Goal: Information Seeking & Learning: Check status

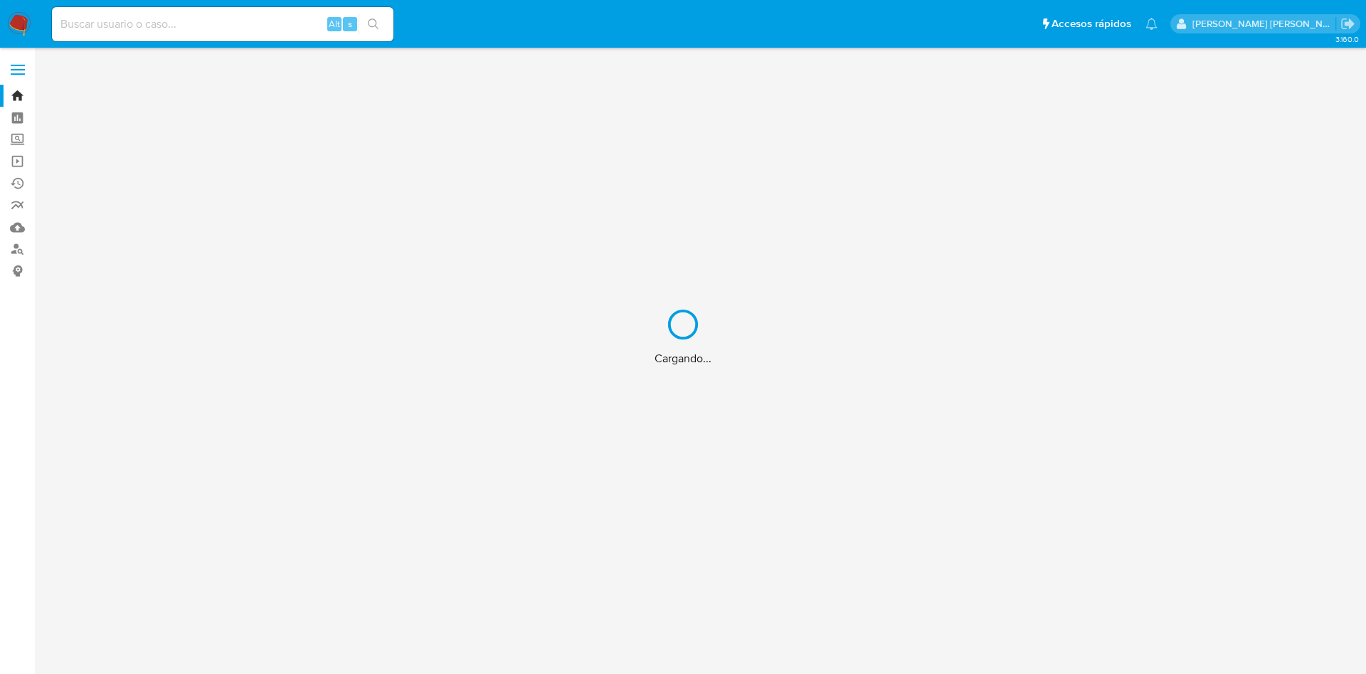
click at [129, 25] on div "Cargando..." at bounding box center [683, 337] width 1366 height 674
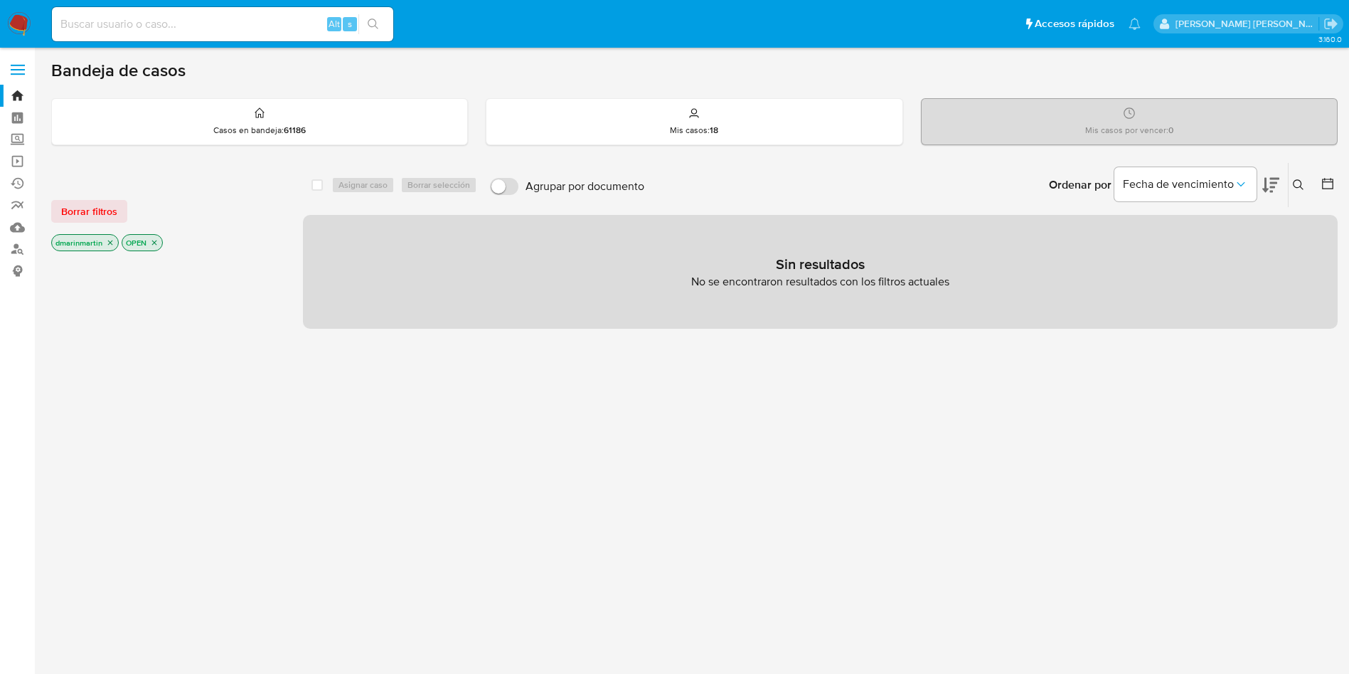
click at [124, 25] on input at bounding box center [222, 24] width 341 height 18
paste input "801455573"
type input "801455573"
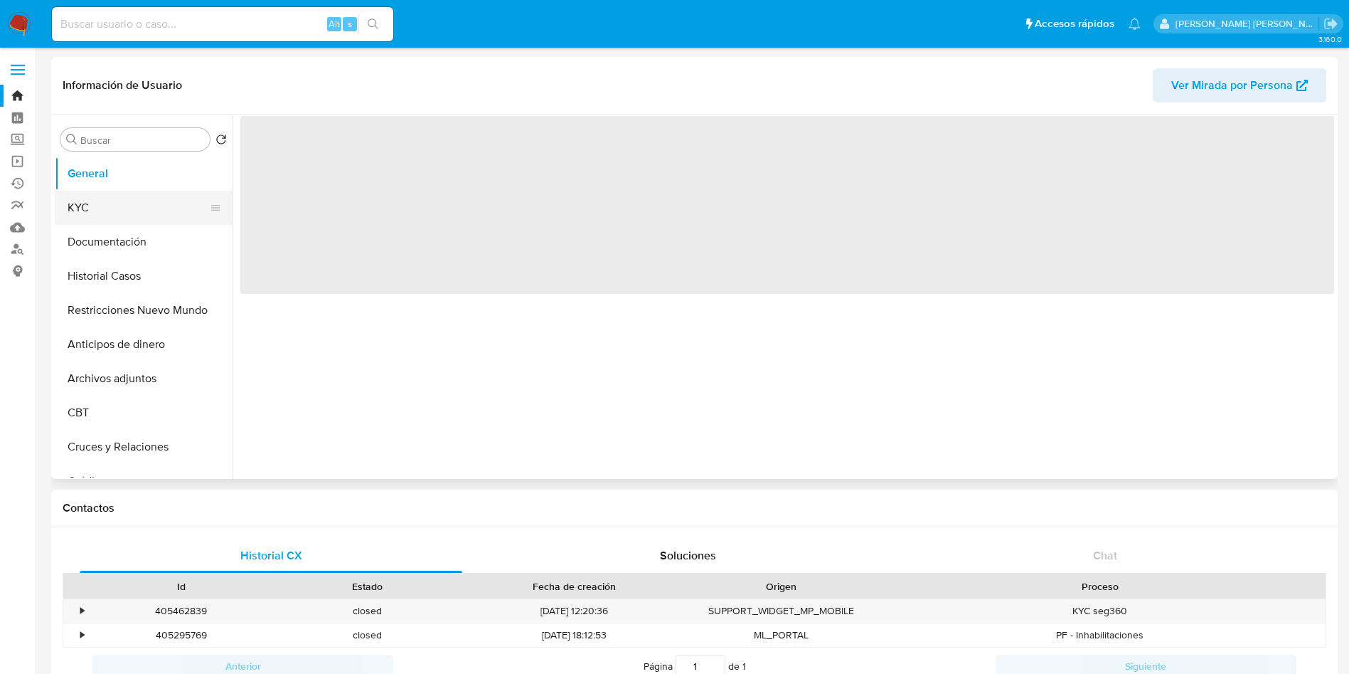
select select "10"
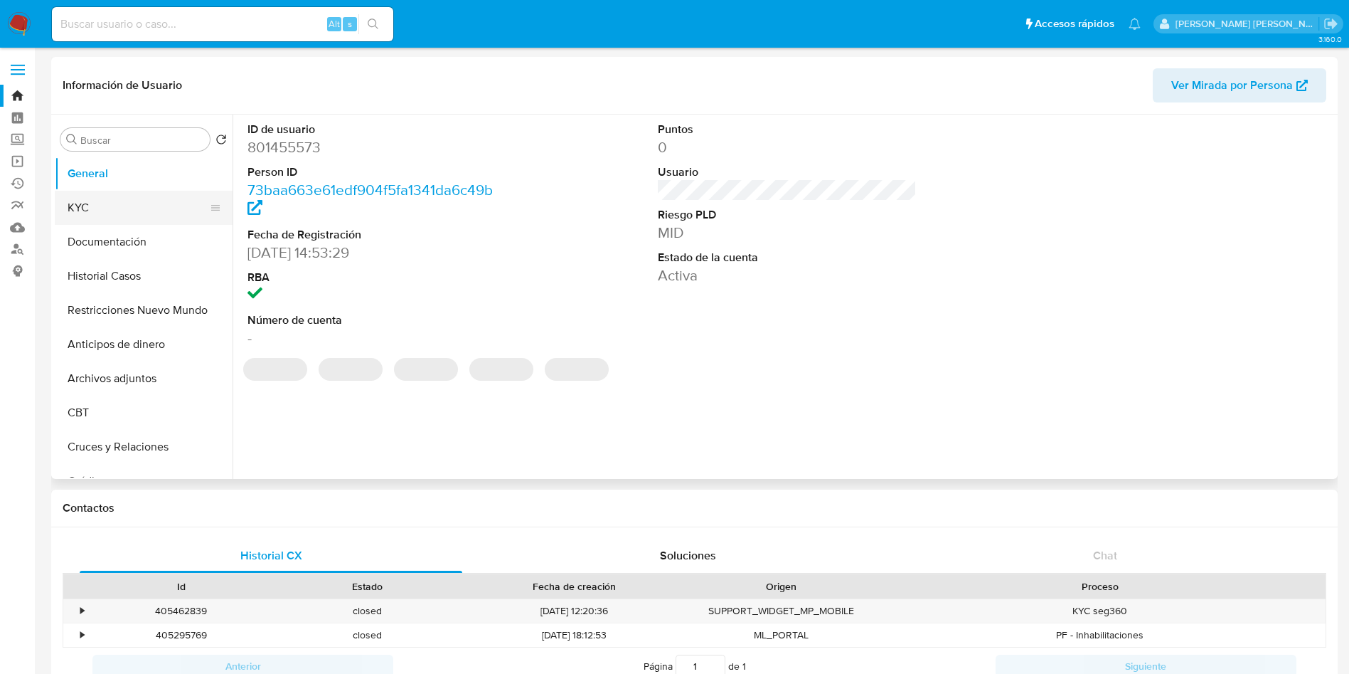
click at [112, 203] on button "KYC" at bounding box center [138, 208] width 166 height 34
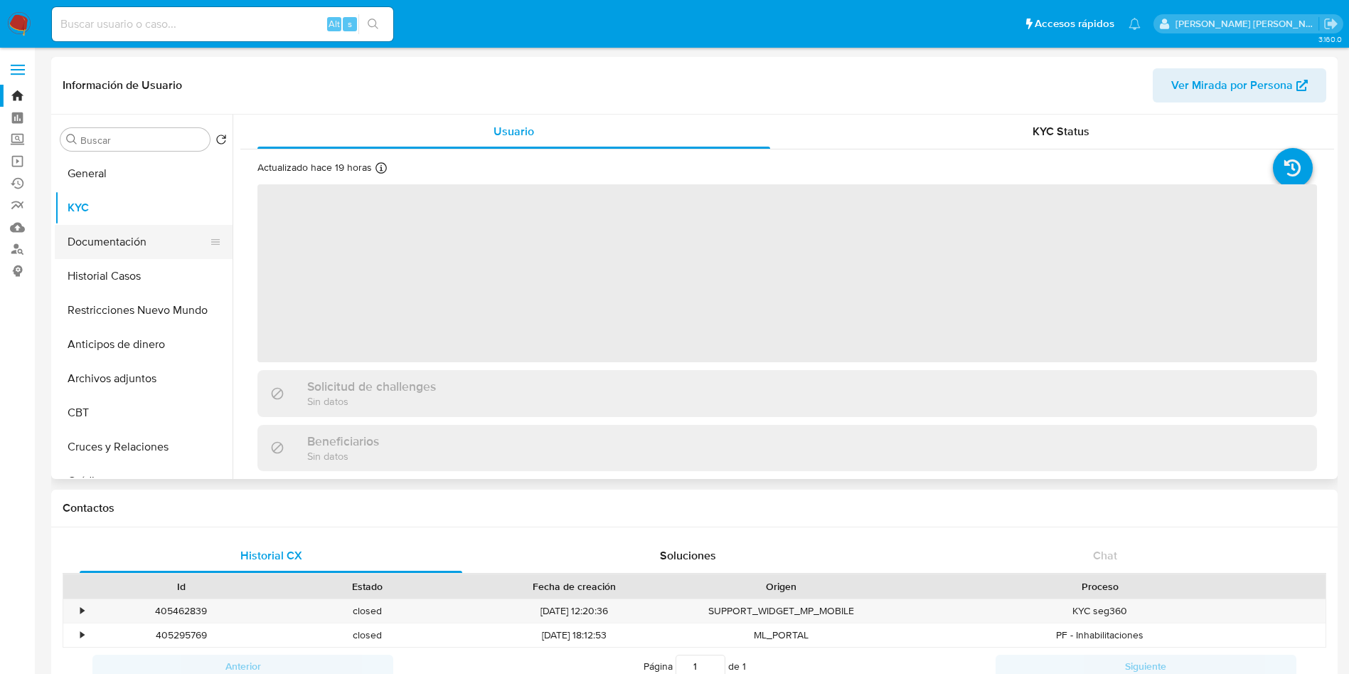
click at [98, 245] on button "Documentación" at bounding box center [138, 242] width 166 height 34
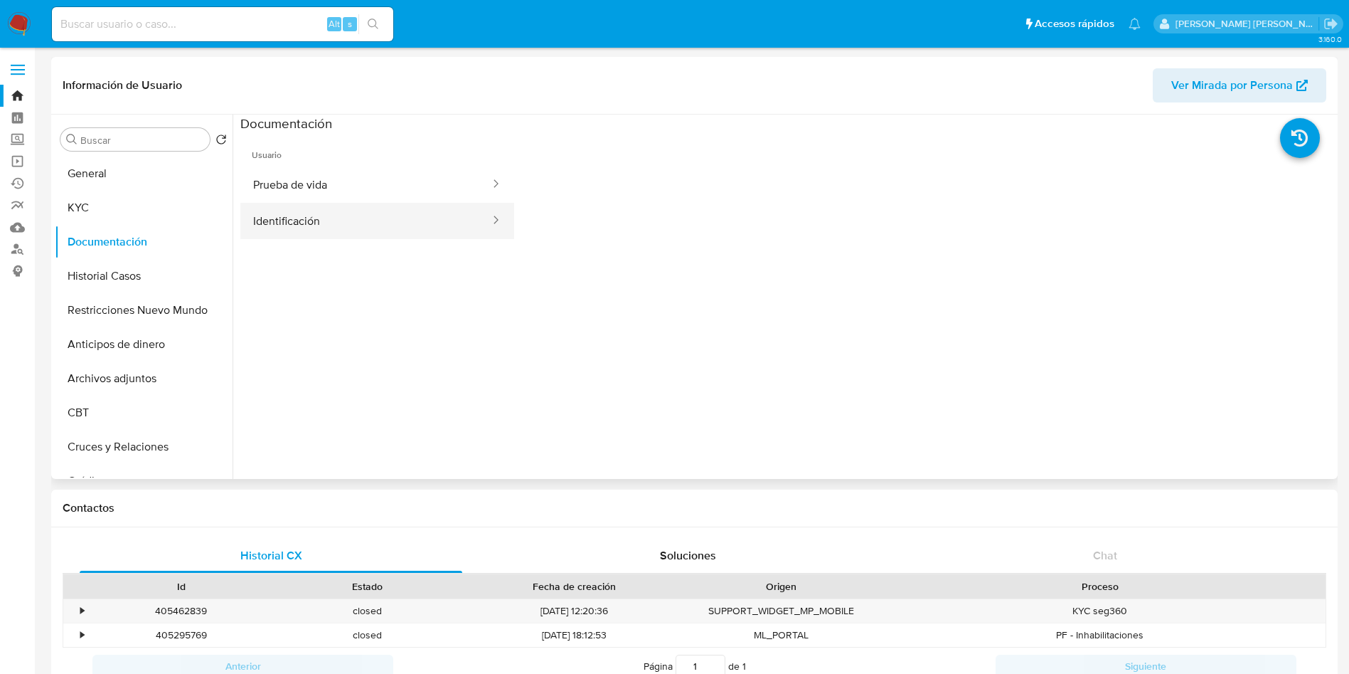
click at [432, 221] on button "Identificación" at bounding box center [365, 221] width 251 height 36
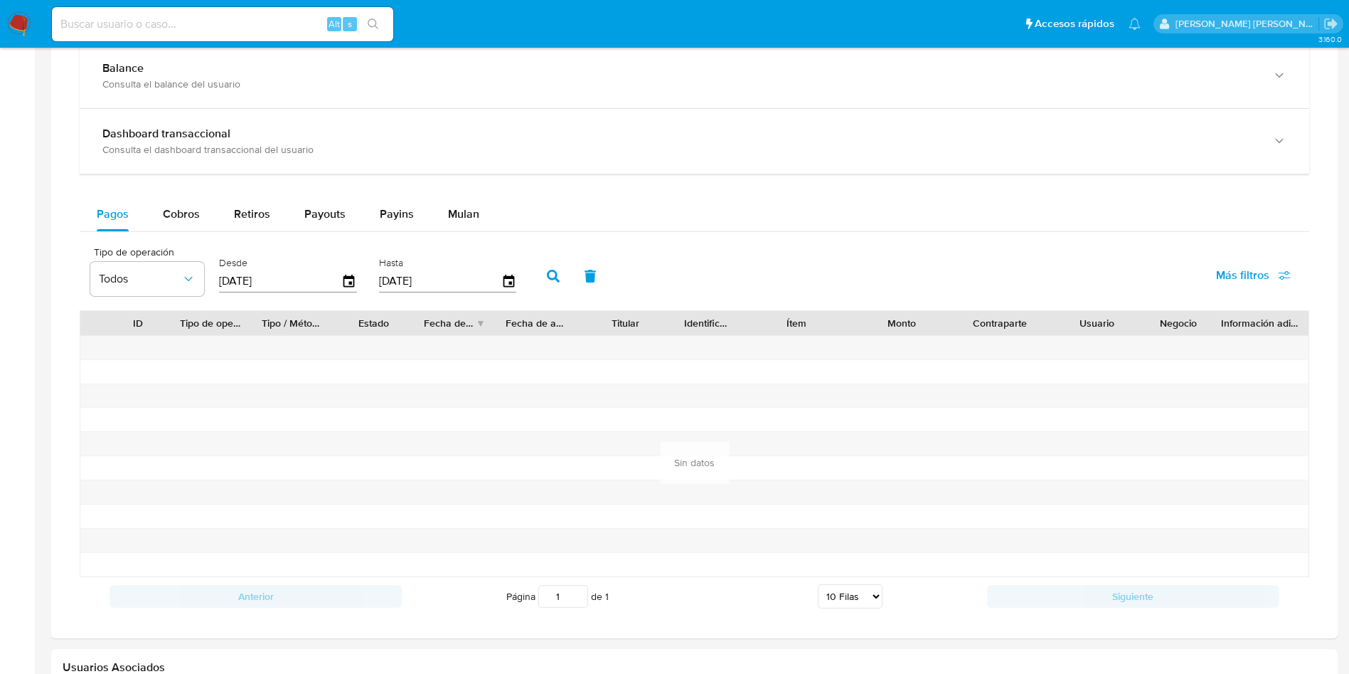
scroll to position [557, 0]
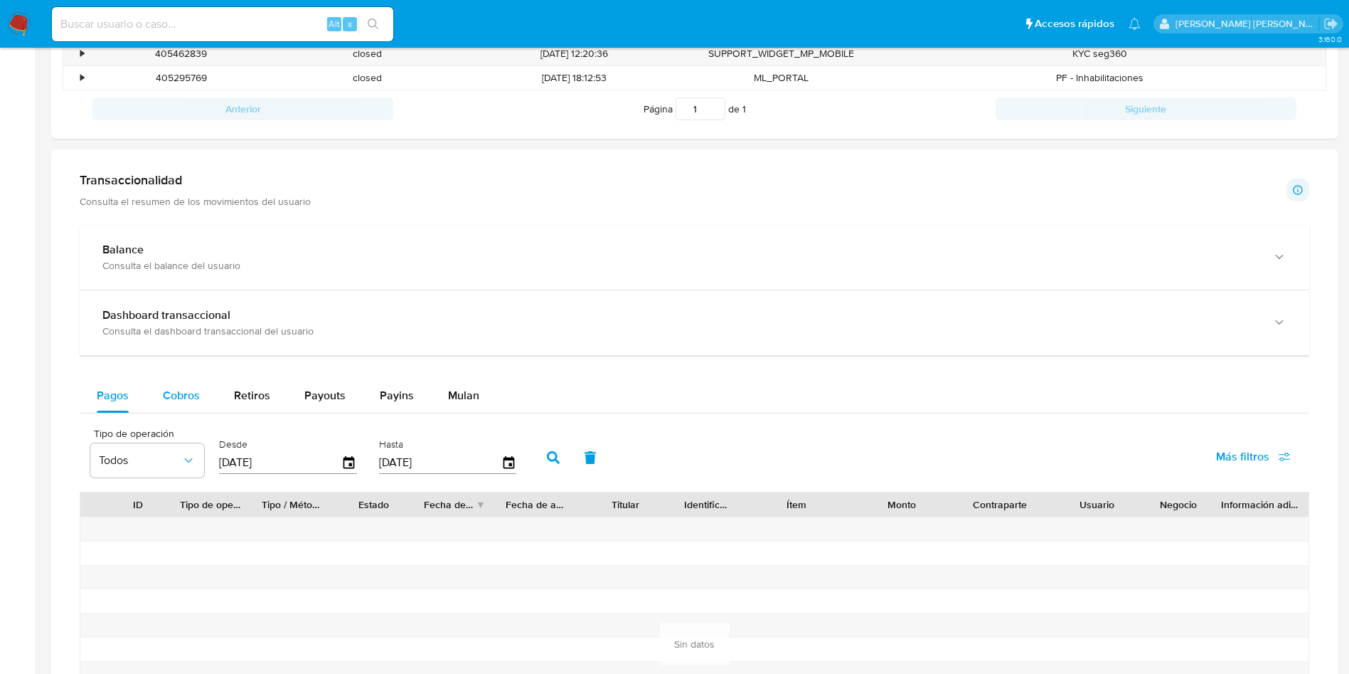
click at [183, 388] on span "Cobros" at bounding box center [181, 395] width 37 height 16
select select "10"
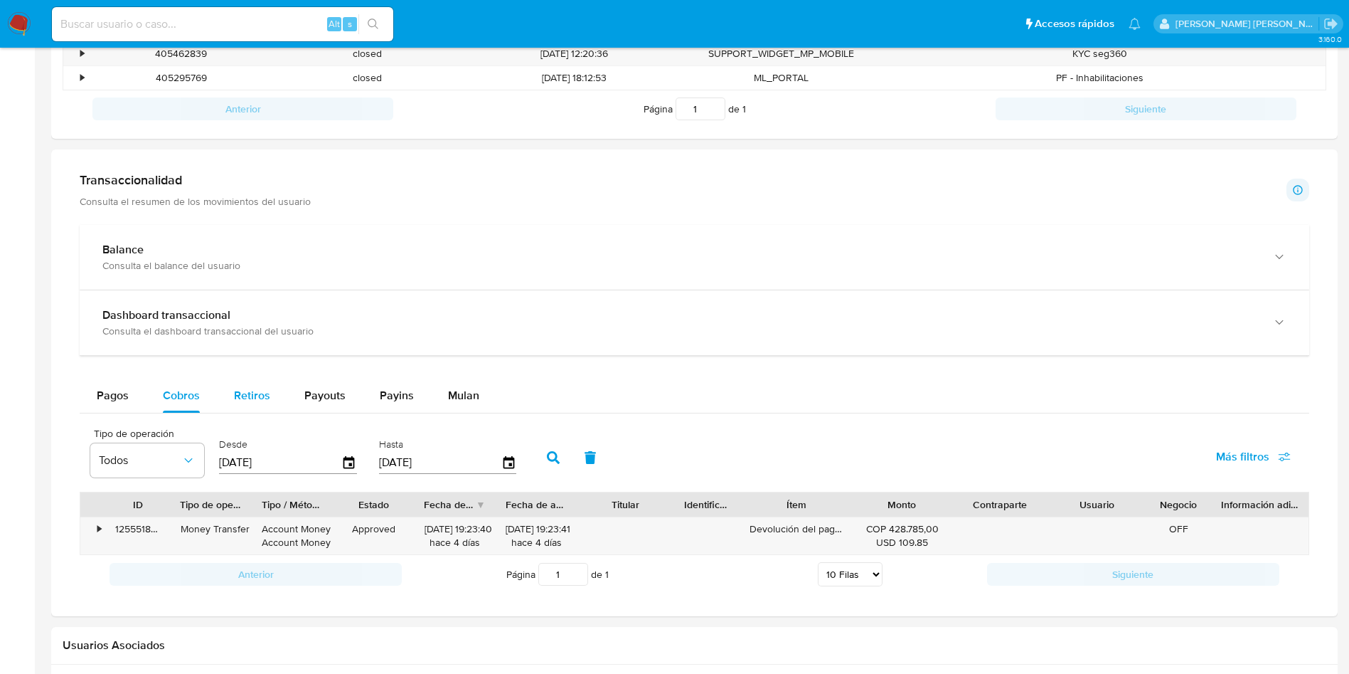
click at [265, 396] on span "Retiros" at bounding box center [252, 395] width 36 height 16
select select "10"
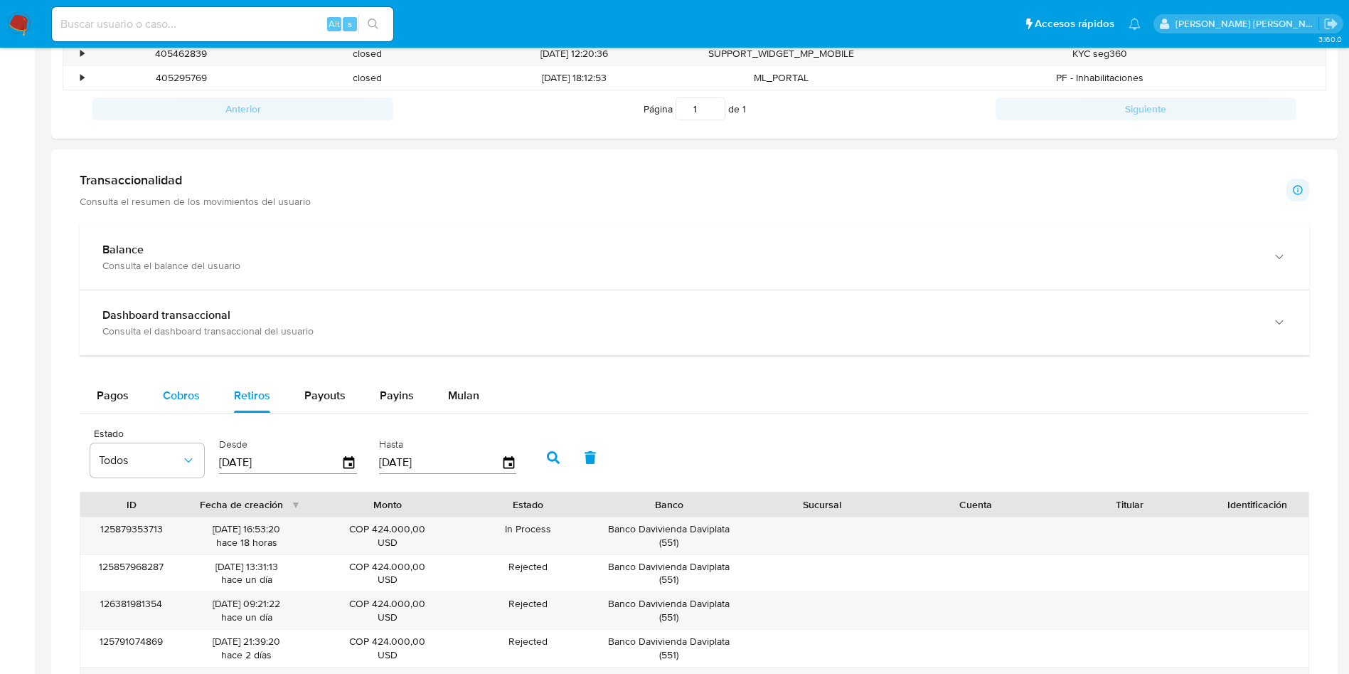
click at [189, 403] on span "Cobros" at bounding box center [181, 395] width 37 height 16
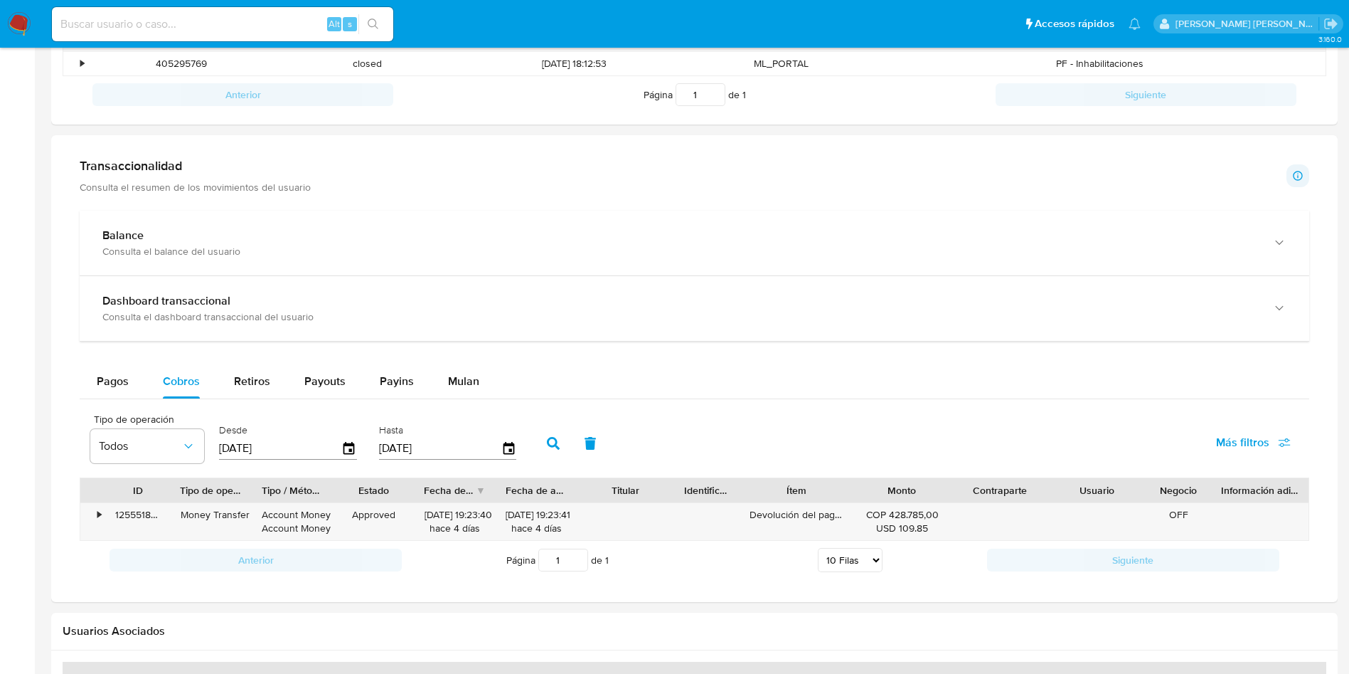
scroll to position [572, 0]
click at [247, 395] on div "Retiros" at bounding box center [252, 380] width 36 height 34
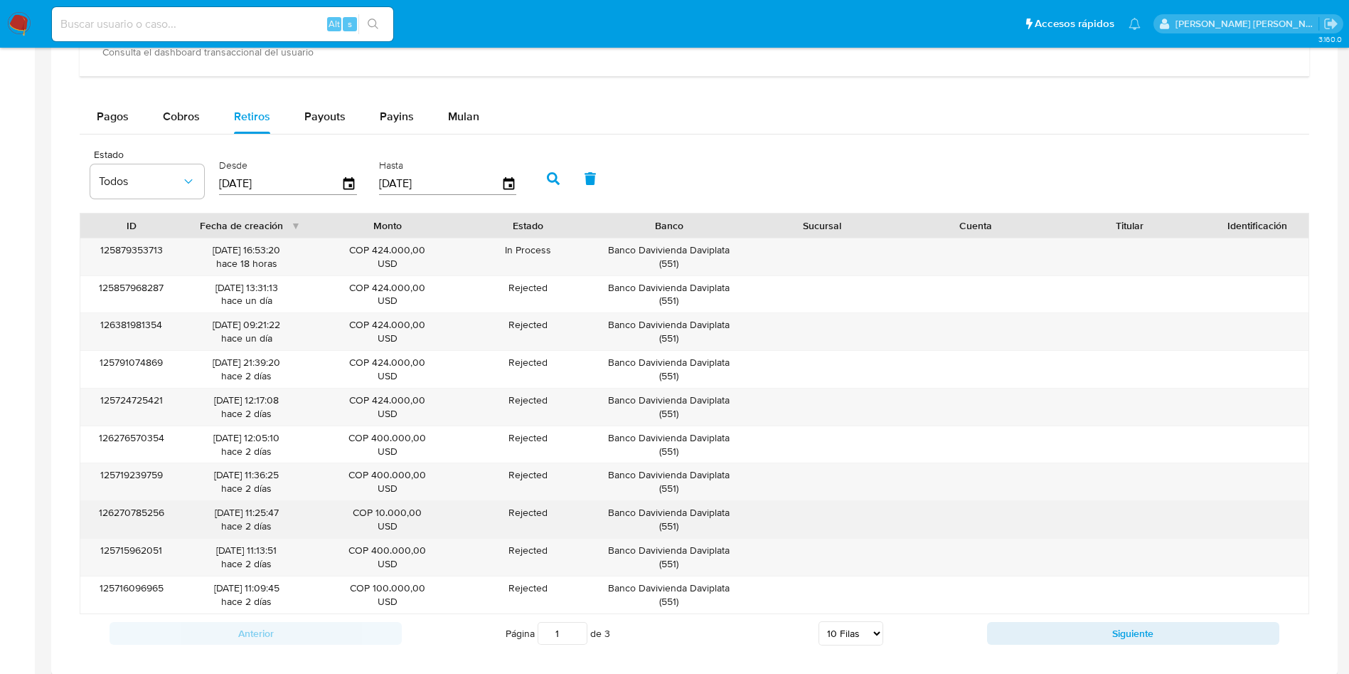
scroll to position [834, 0]
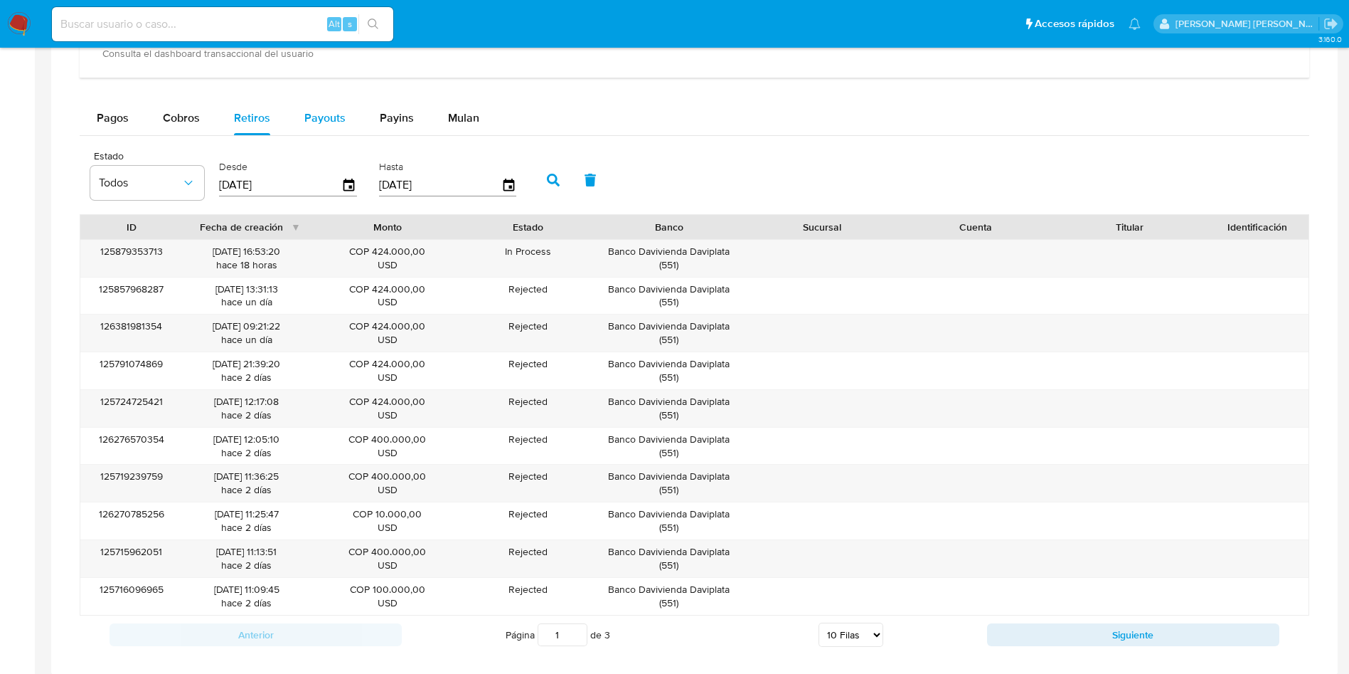
click at [322, 118] on span "Payouts" at bounding box center [324, 118] width 41 height 16
select select "10"
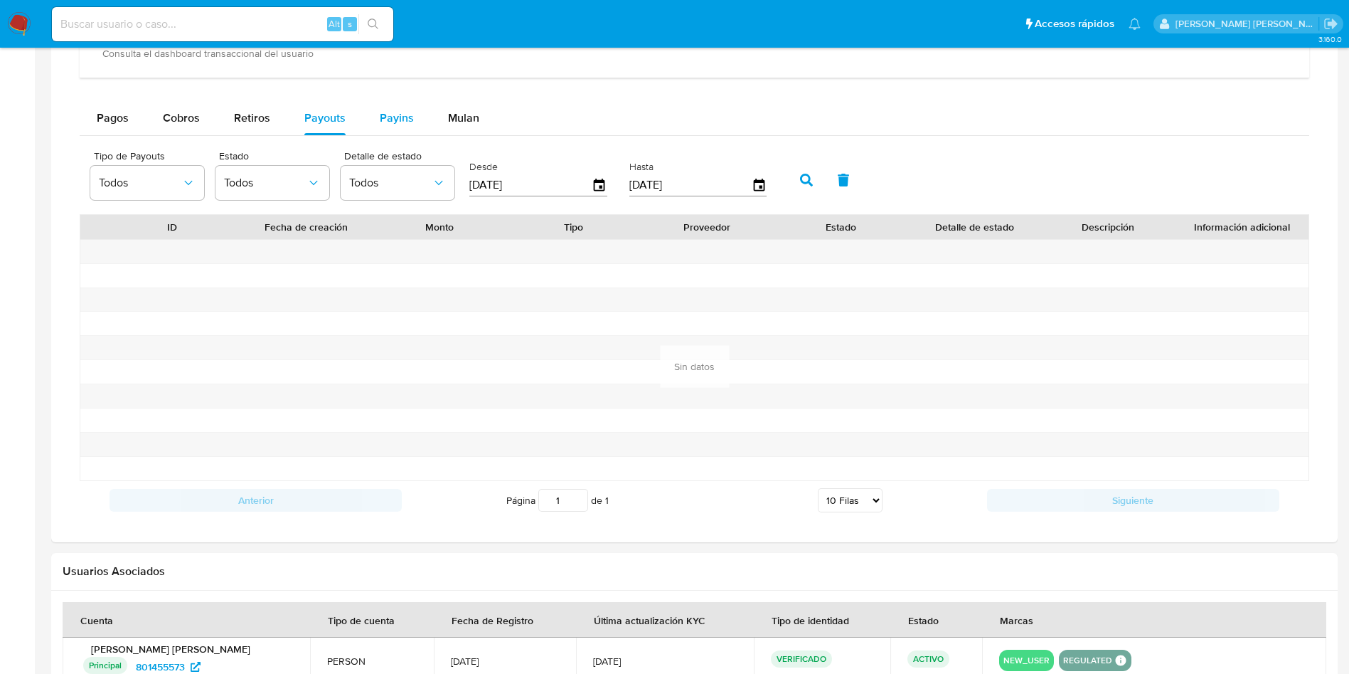
click at [406, 130] on div "Payins" at bounding box center [397, 118] width 34 height 34
select select "10"
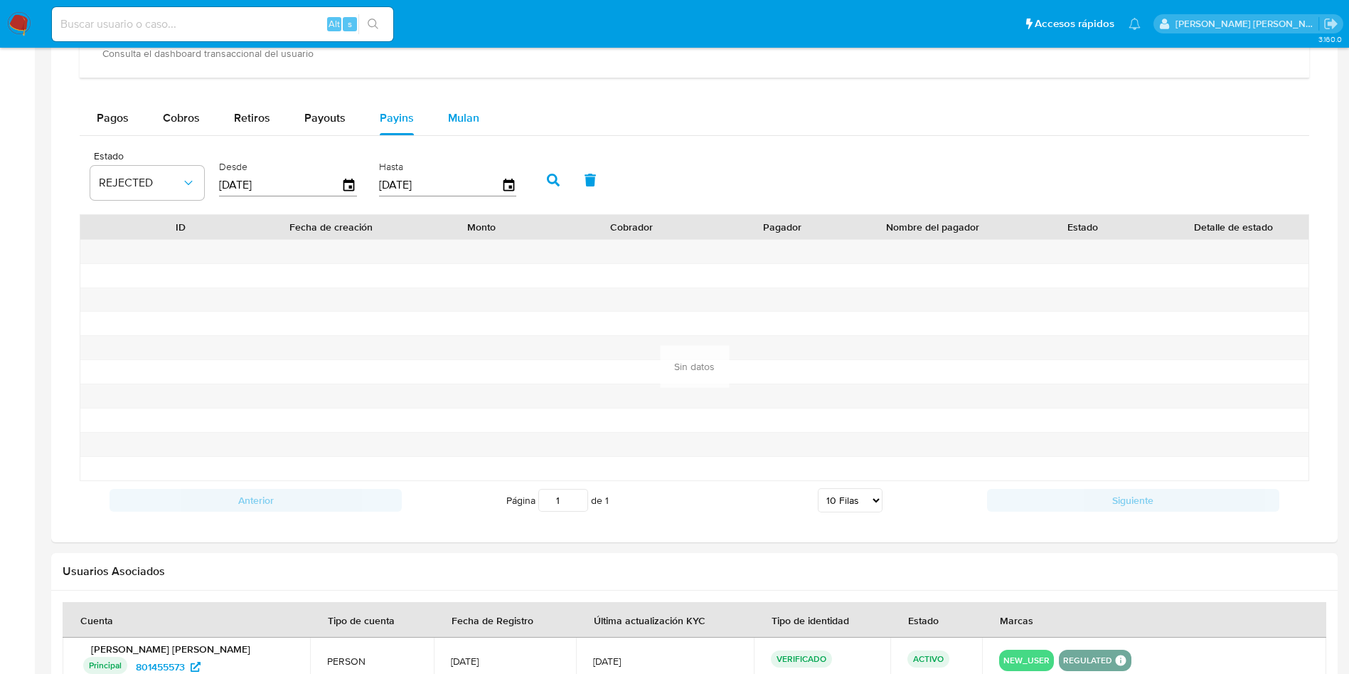
click at [474, 117] on span "Mulan" at bounding box center [463, 118] width 31 height 16
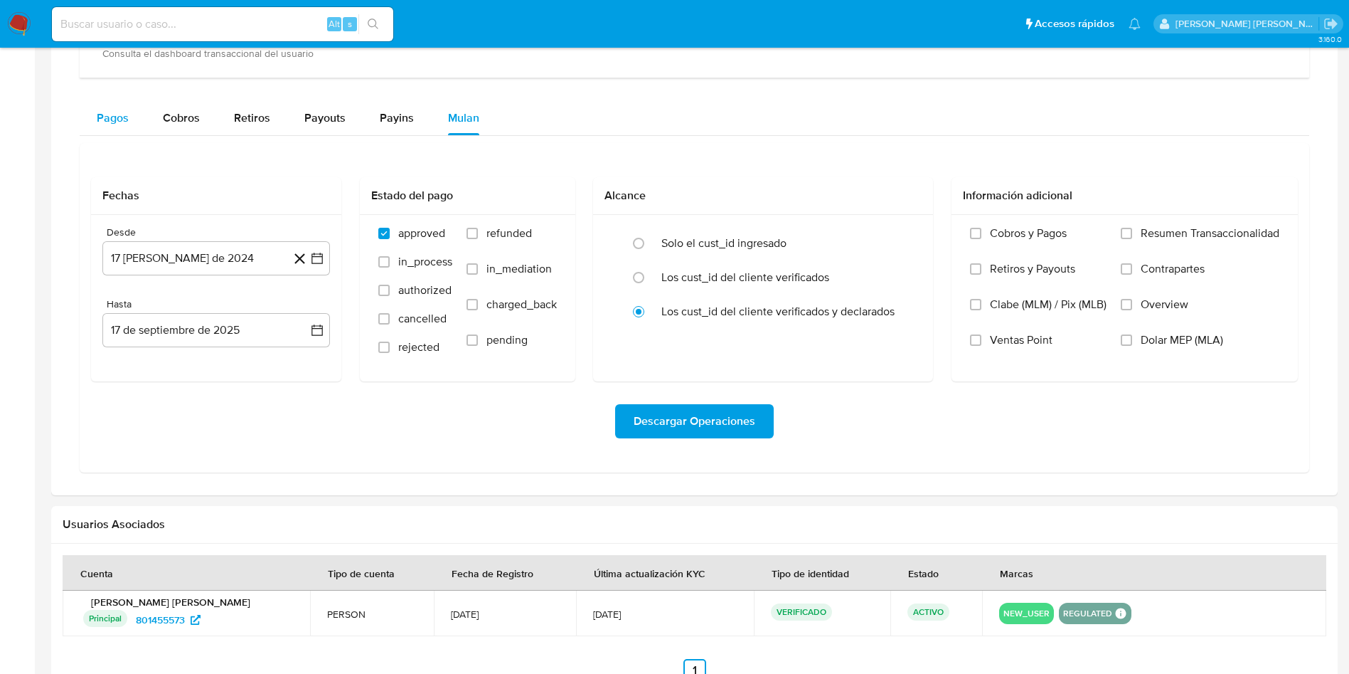
click at [127, 117] on span "Pagos" at bounding box center [113, 118] width 32 height 16
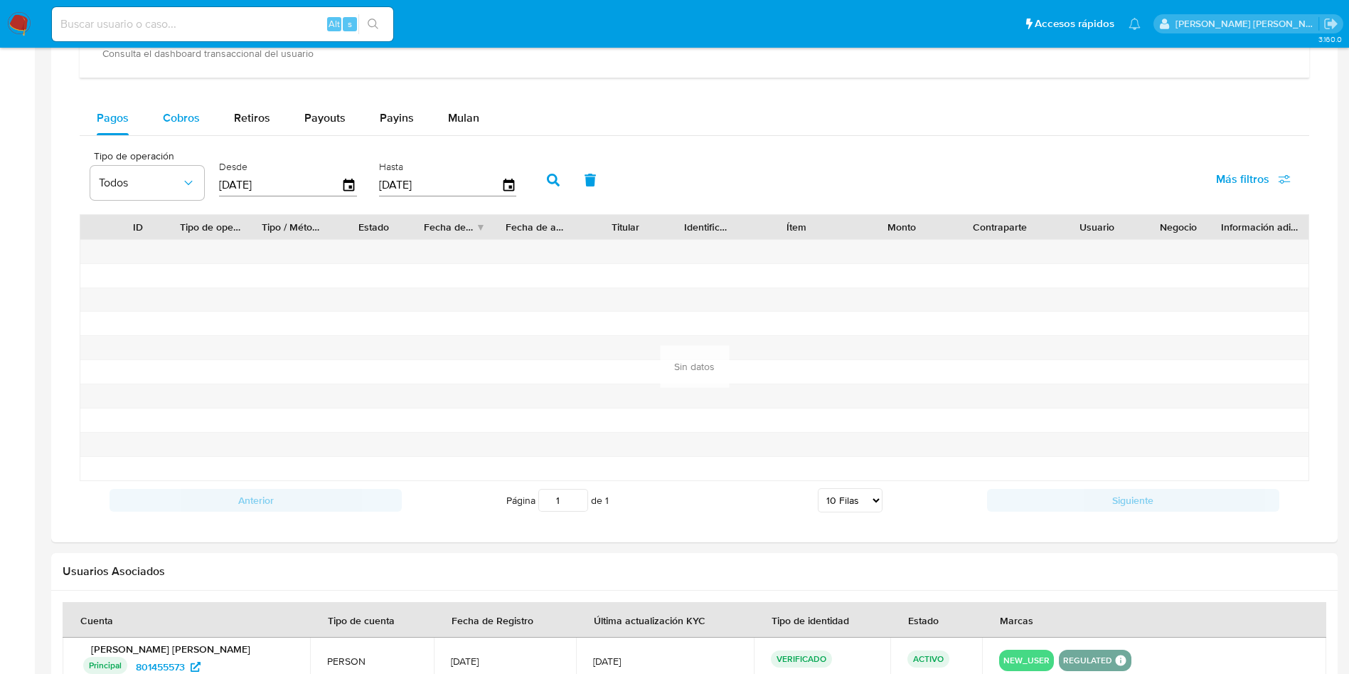
click at [191, 117] on span "Cobros" at bounding box center [181, 118] width 37 height 16
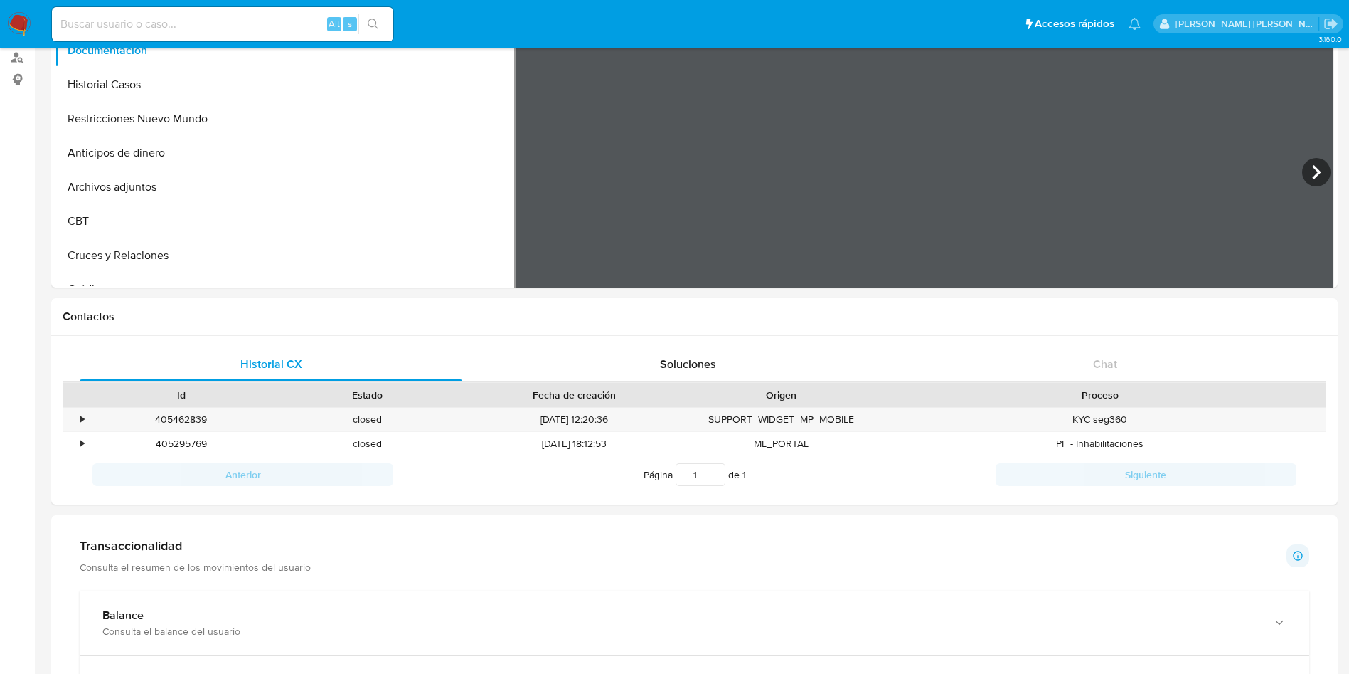
scroll to position [0, 0]
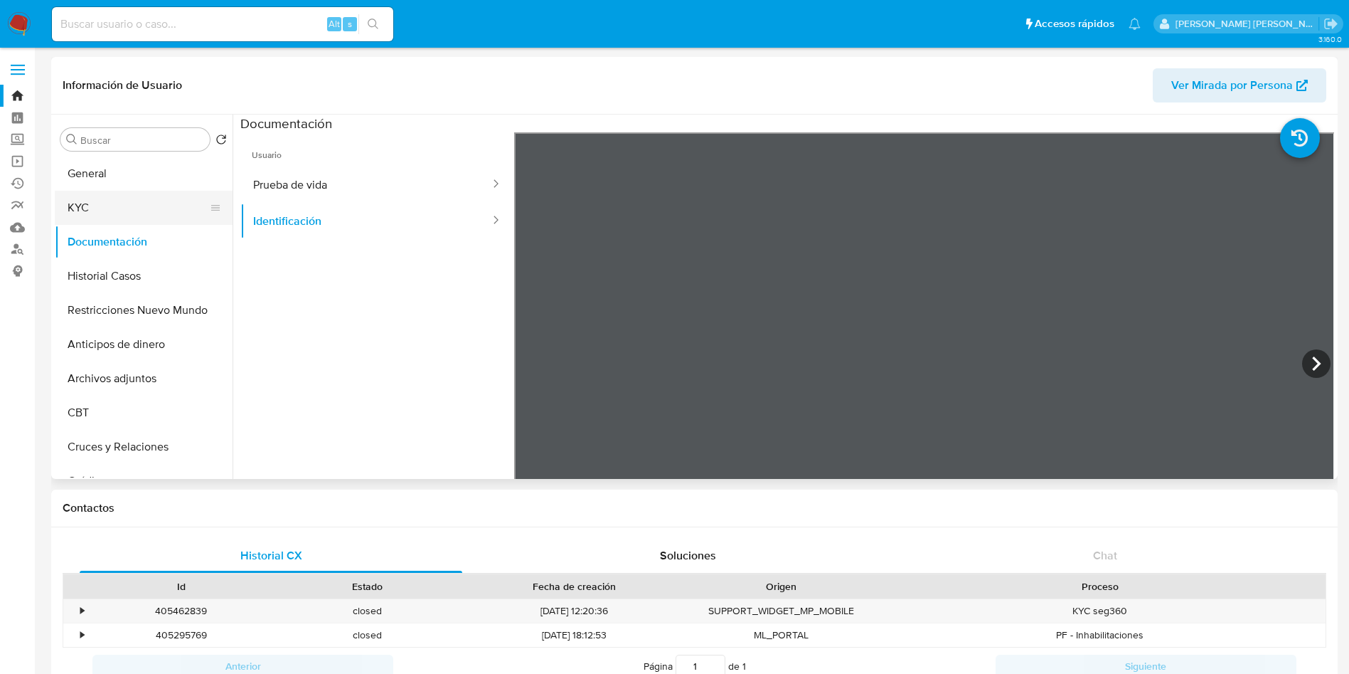
click at [83, 193] on button "KYC" at bounding box center [138, 208] width 166 height 34
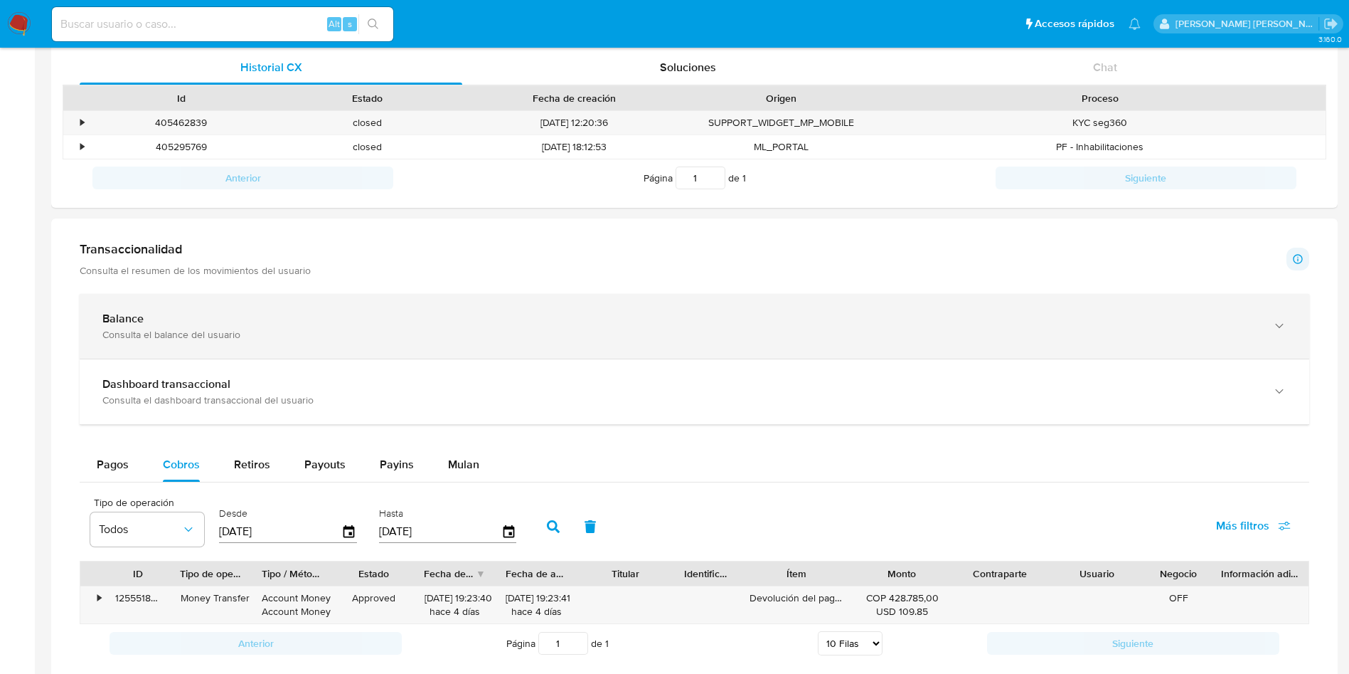
scroll to position [640, 0]
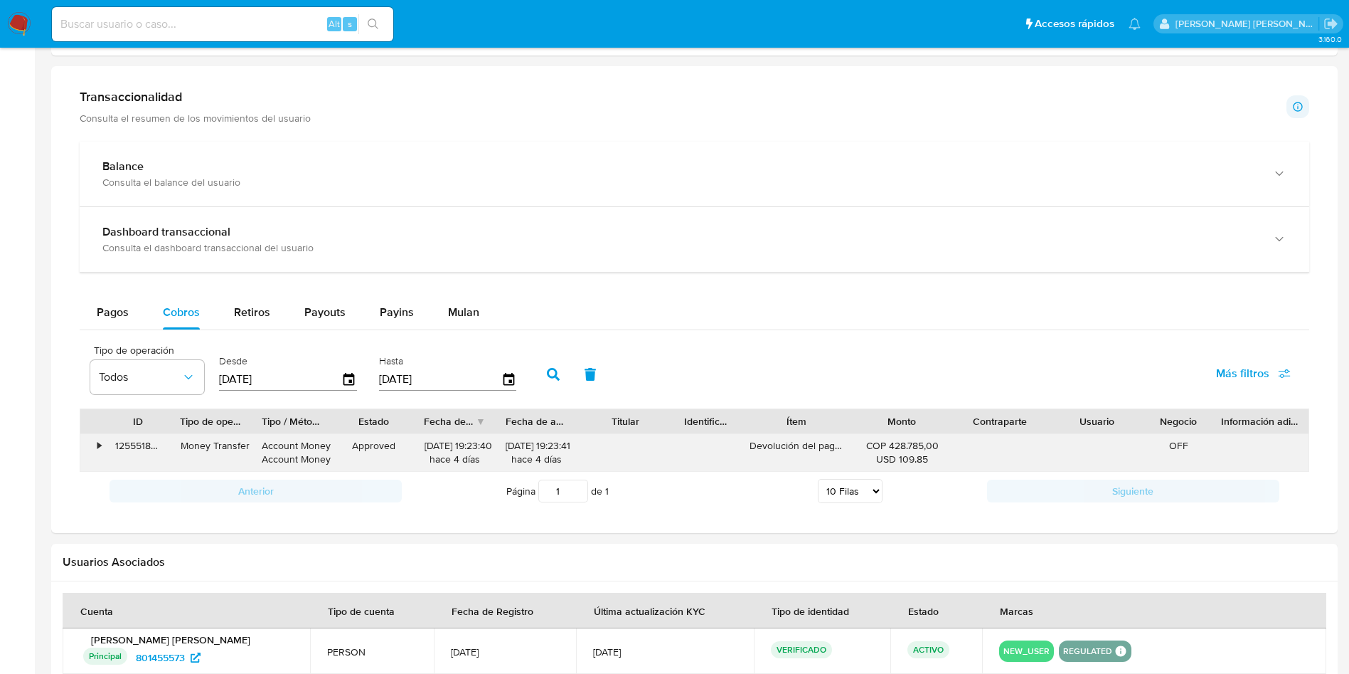
click at [101, 441] on div "•" at bounding box center [99, 446] width 4 height 14
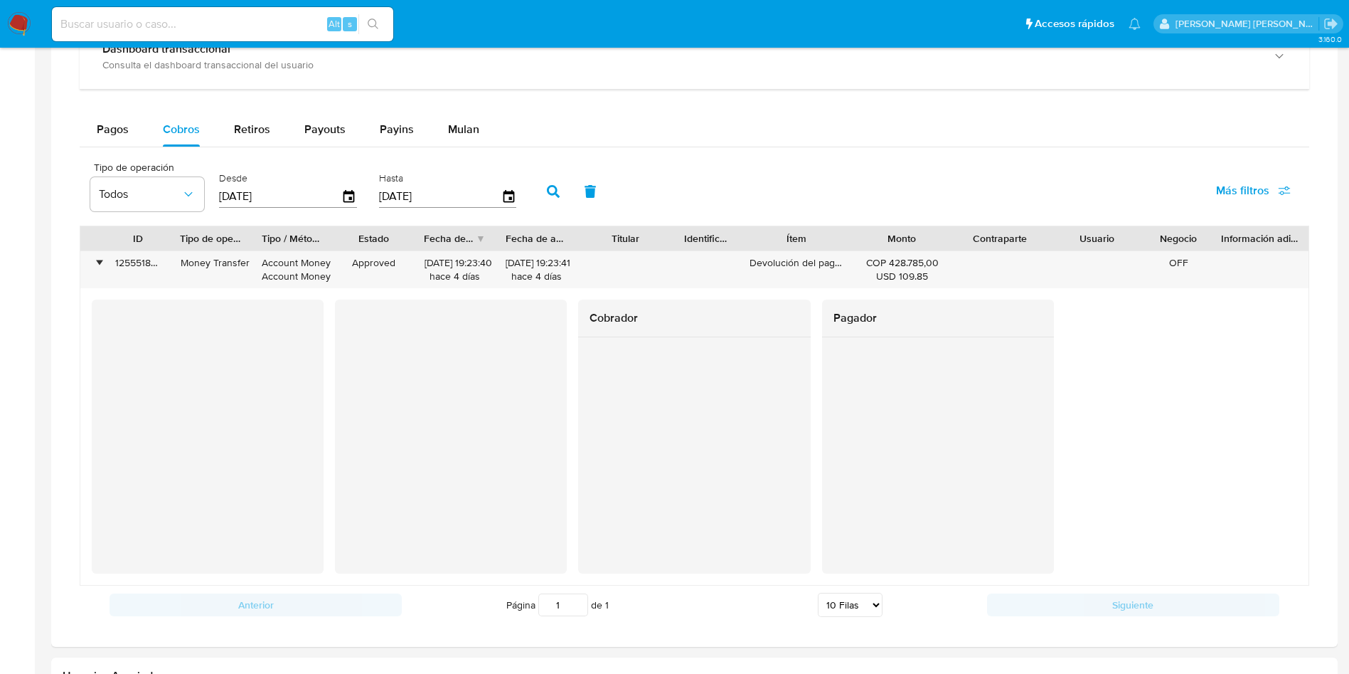
scroll to position [825, 0]
click at [1166, 409] on div "Cobrador Pagador" at bounding box center [695, 434] width 1206 height 274
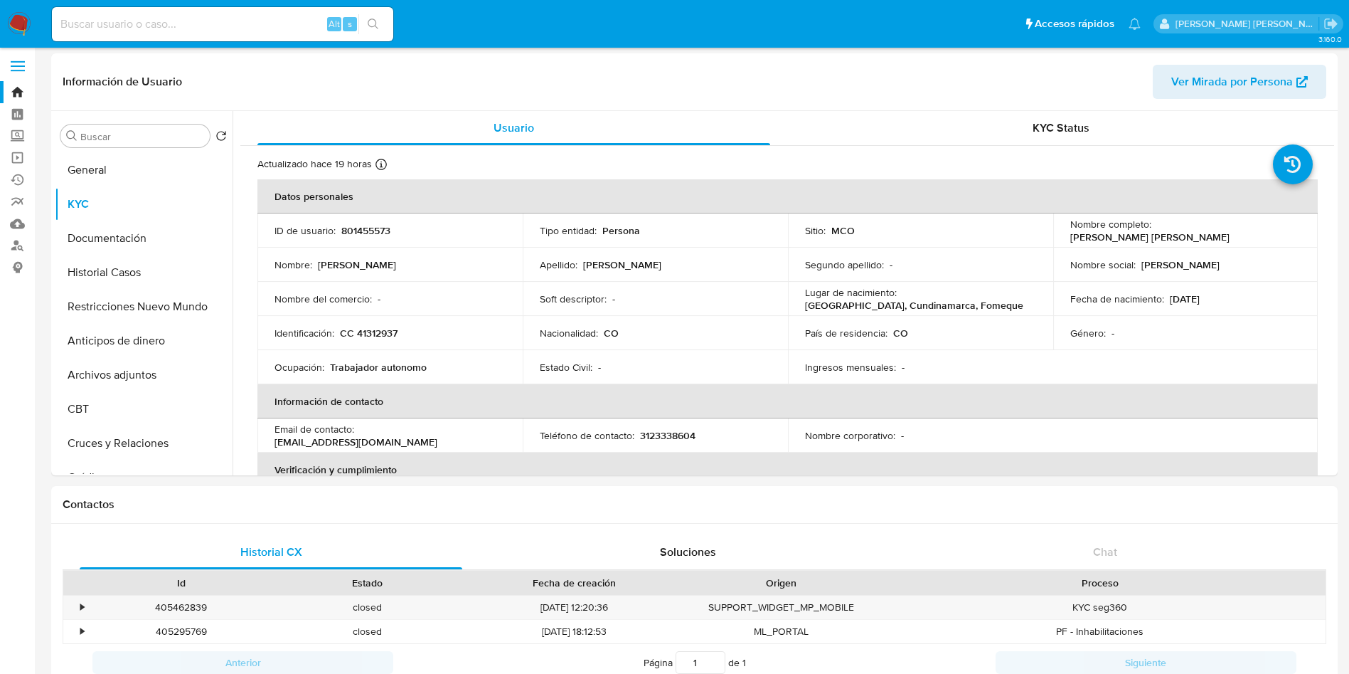
scroll to position [2, 0]
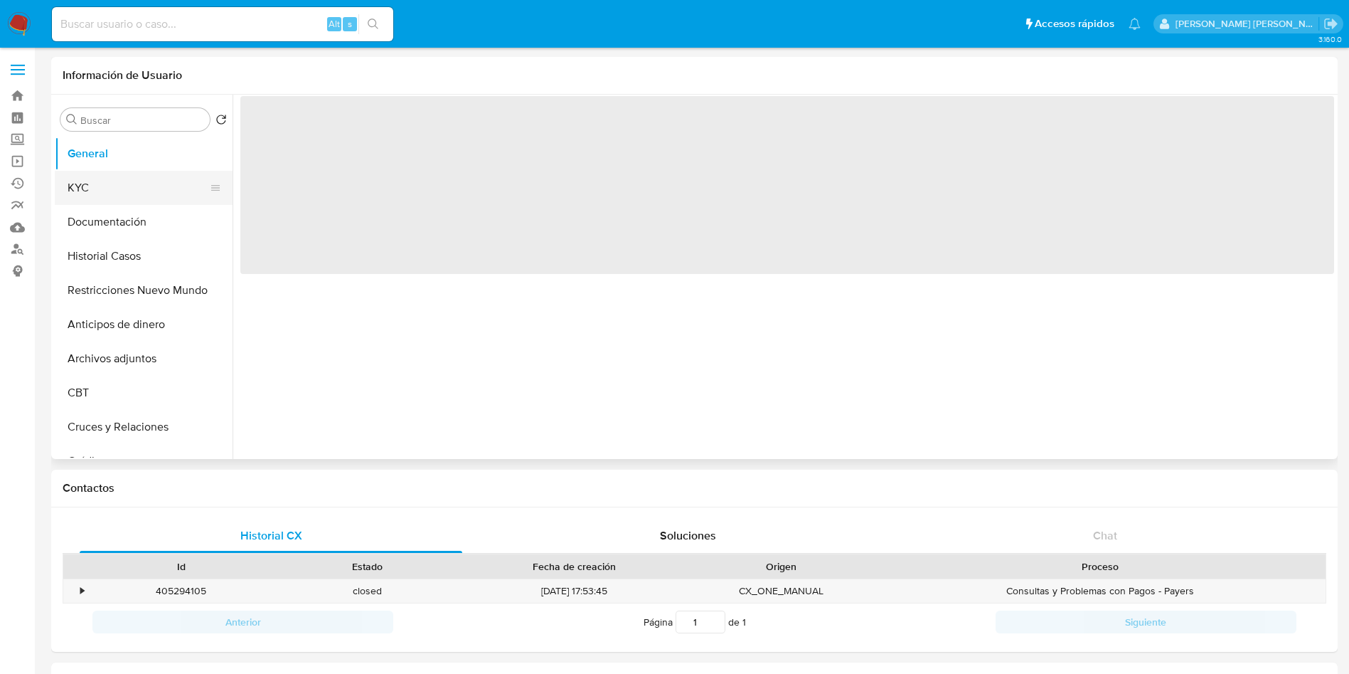
select select "10"
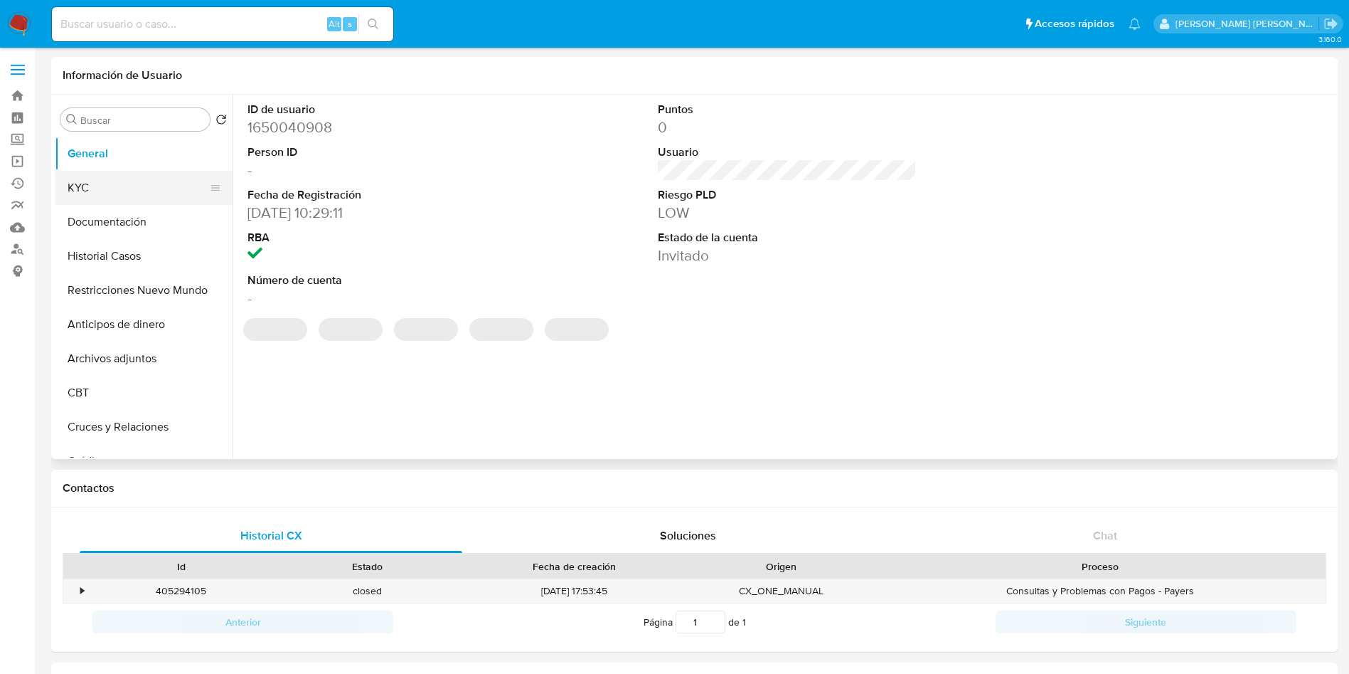
click at [103, 184] on button "KYC" at bounding box center [138, 188] width 166 height 34
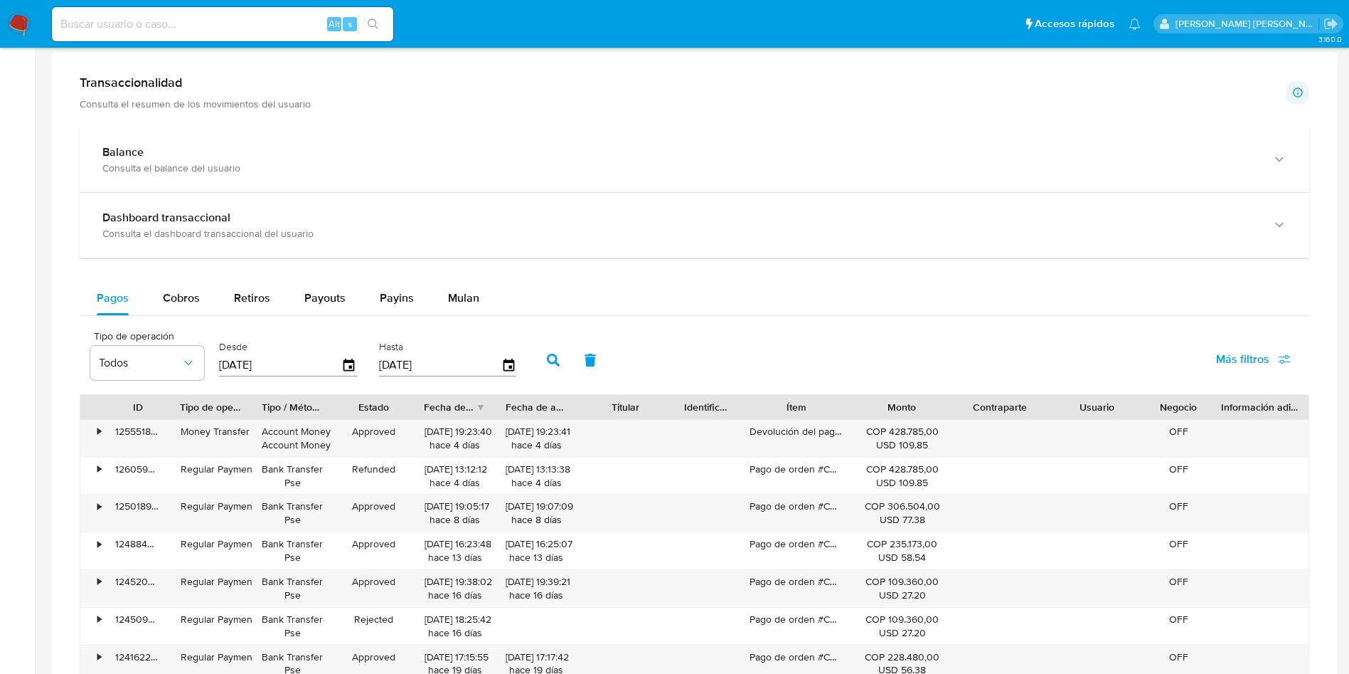
scroll to position [785, 0]
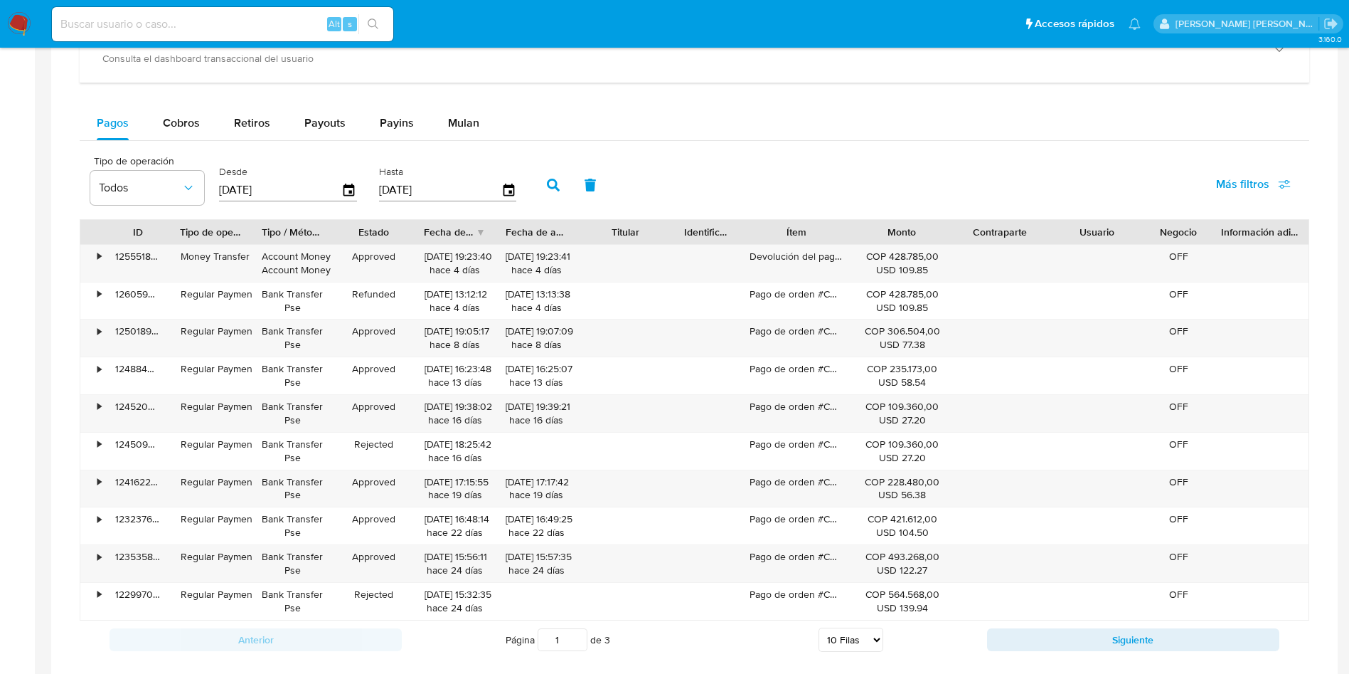
click at [662, 136] on div "Pagos Cobros Retiros Payouts Payins Mulan" at bounding box center [695, 123] width 1230 height 34
click at [188, 122] on span "Cobros" at bounding box center [181, 123] width 37 height 16
select select "10"
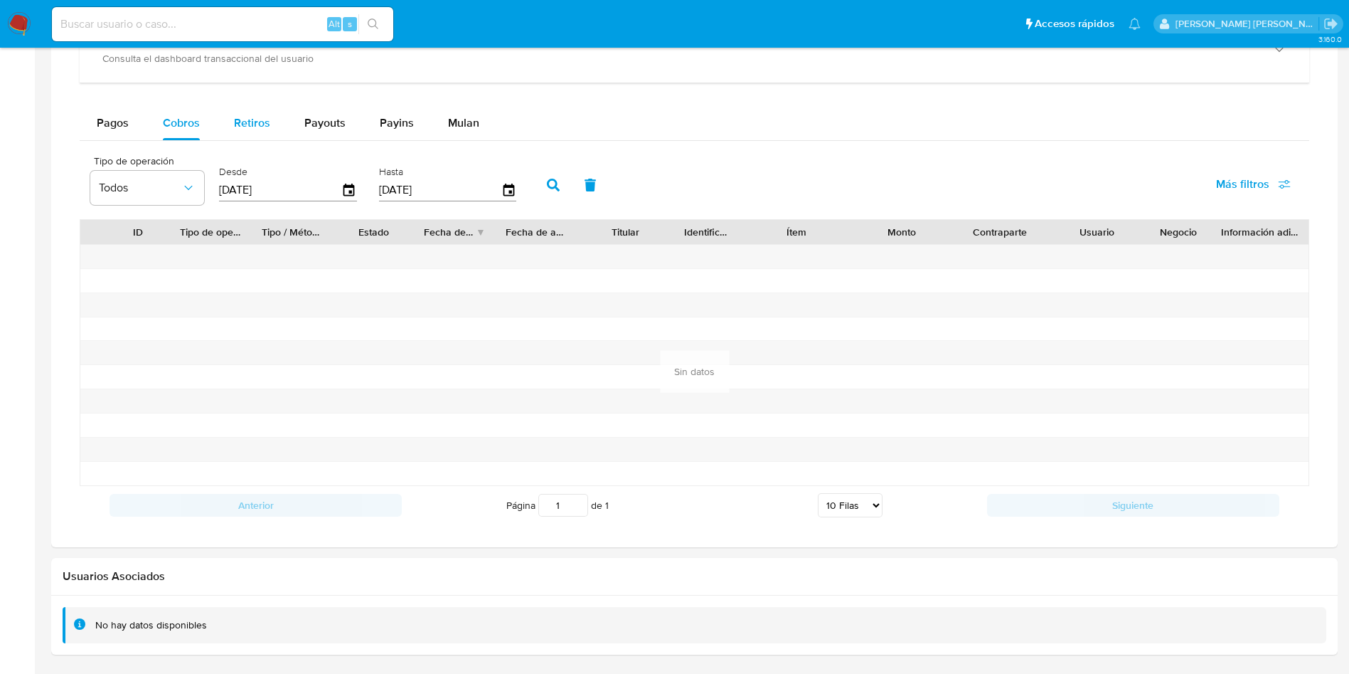
click at [234, 123] on span "Retiros" at bounding box center [252, 123] width 36 height 16
select select "10"
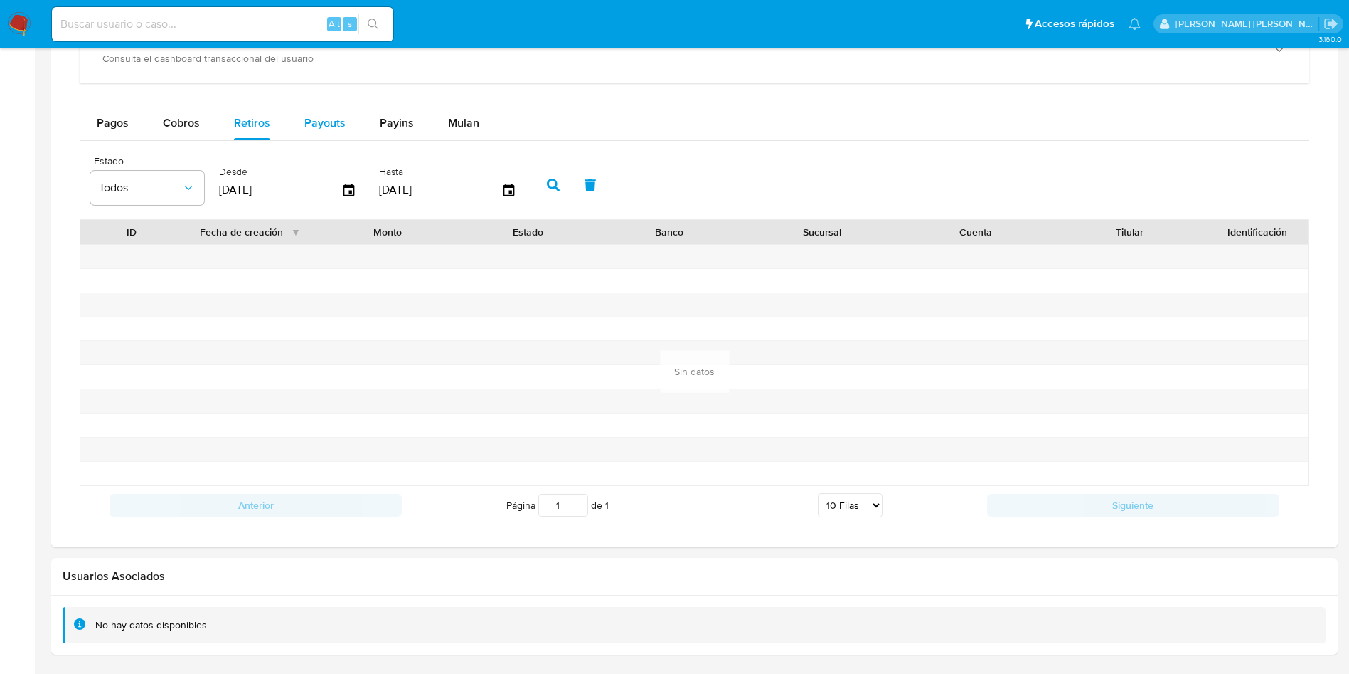
click at [331, 129] on span "Payouts" at bounding box center [324, 123] width 41 height 16
select select "10"
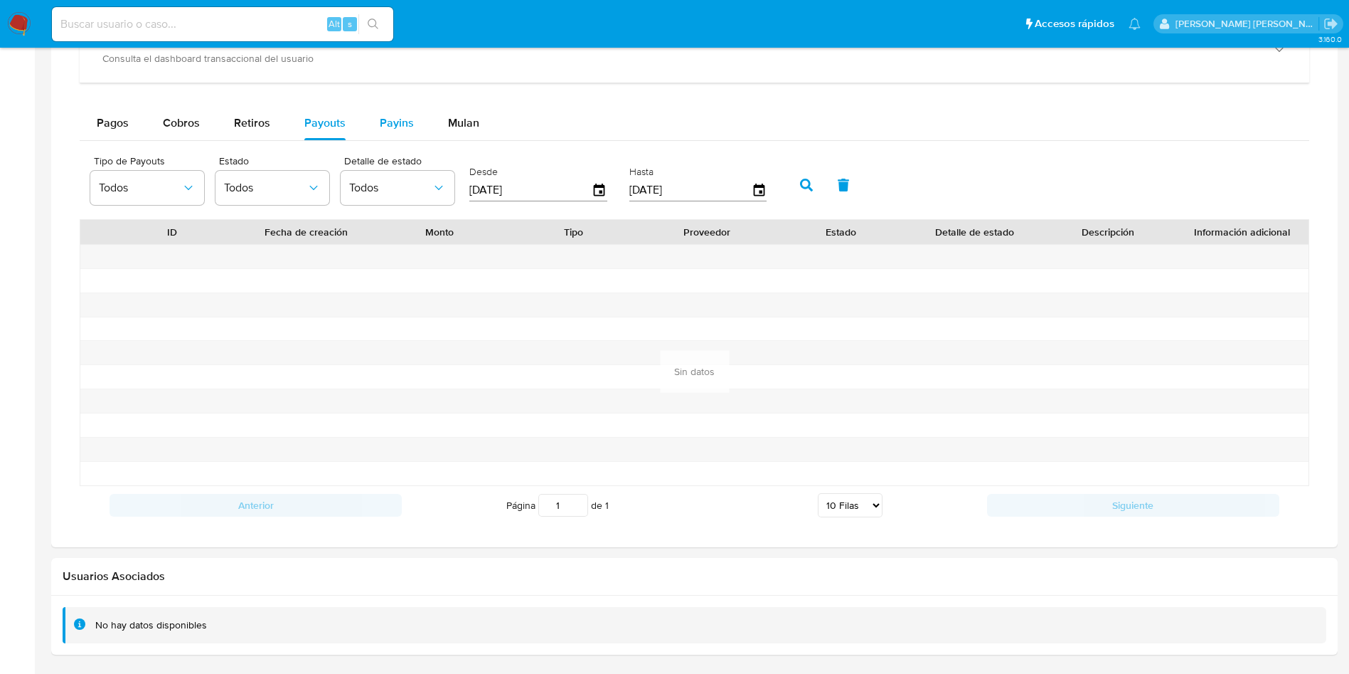
click at [400, 121] on span "Payins" at bounding box center [397, 123] width 34 height 16
select select "10"
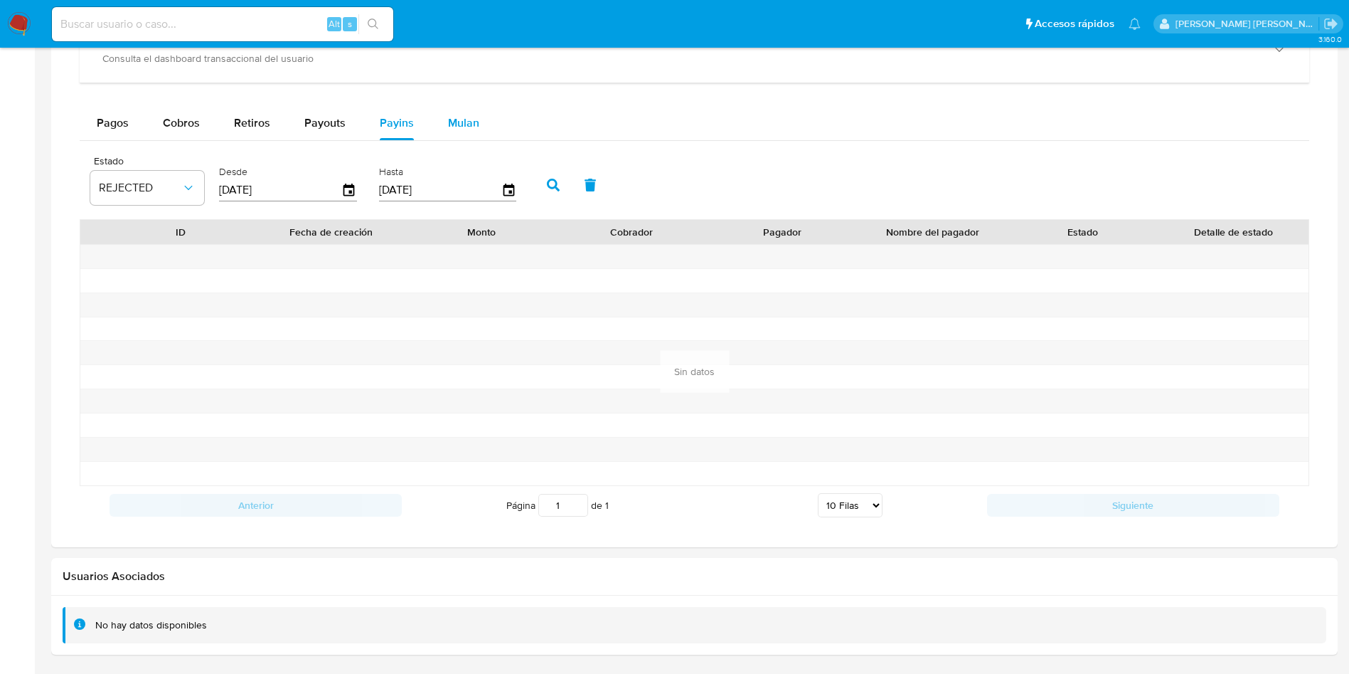
click at [465, 124] on span "Mulan" at bounding box center [463, 123] width 31 height 16
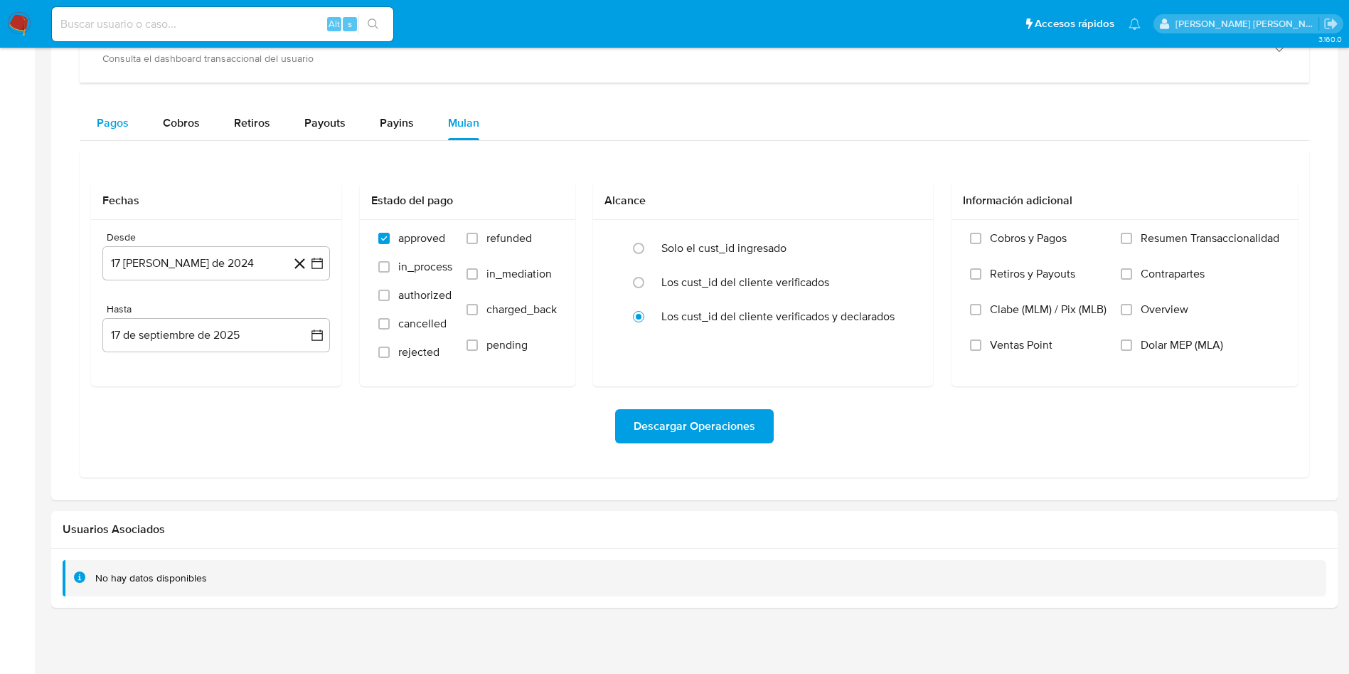
click at [119, 119] on span "Pagos" at bounding box center [113, 123] width 32 height 16
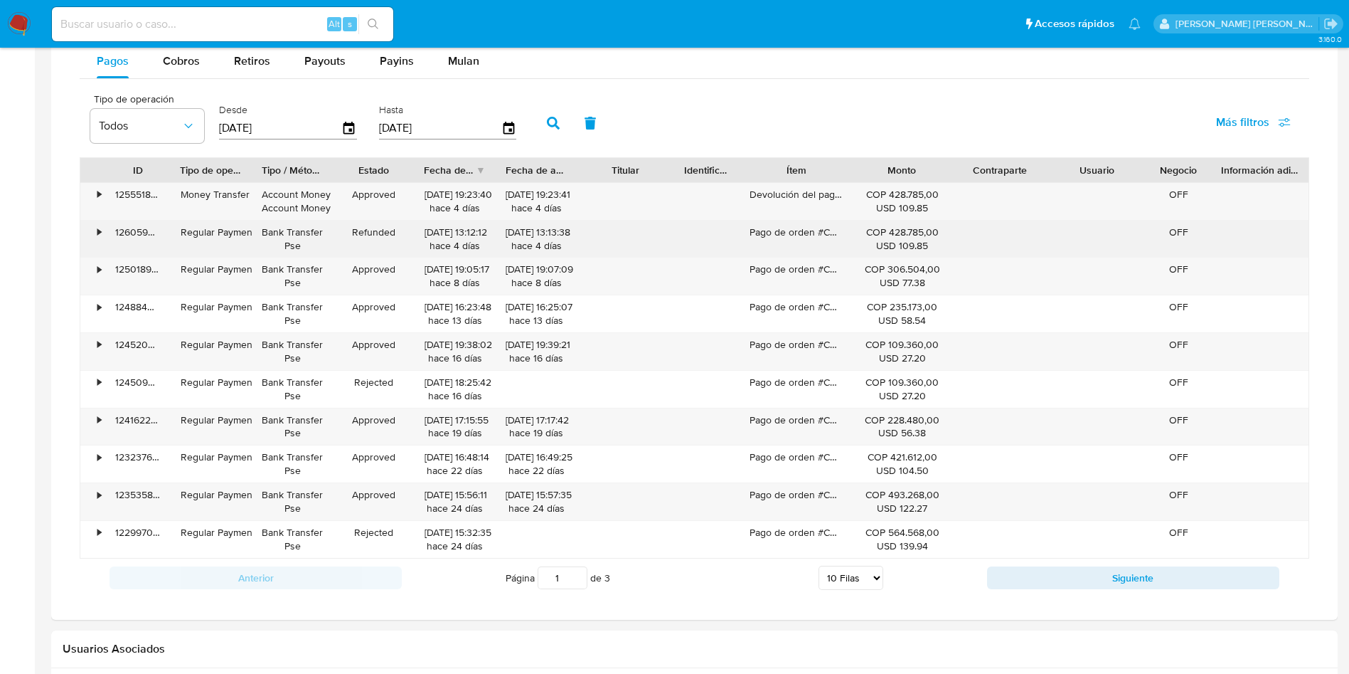
scroll to position [846, 0]
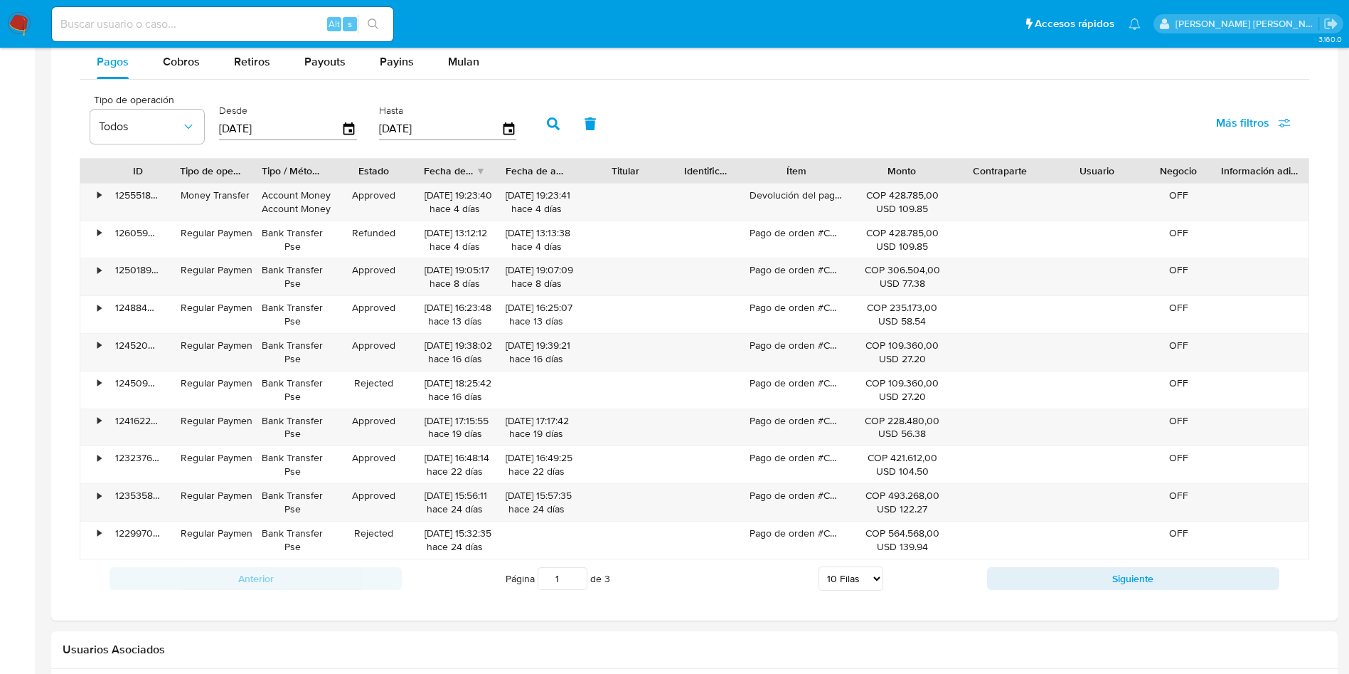
click at [888, 582] on div "Página 1 de 3 5 Filas 10 Filas 20 Filas 25 Filas 50 Filas 100 Filas" at bounding box center [694, 578] width 585 height 28
click at [865, 579] on select "5 Filas 10 Filas 20 Filas 25 Filas 50 Filas 100 Filas" at bounding box center [851, 578] width 65 height 24
select select "50"
click at [819, 566] on select "5 Filas 10 Filas 20 Filas 25 Filas 50 Filas 100 Filas" at bounding box center [851, 578] width 65 height 24
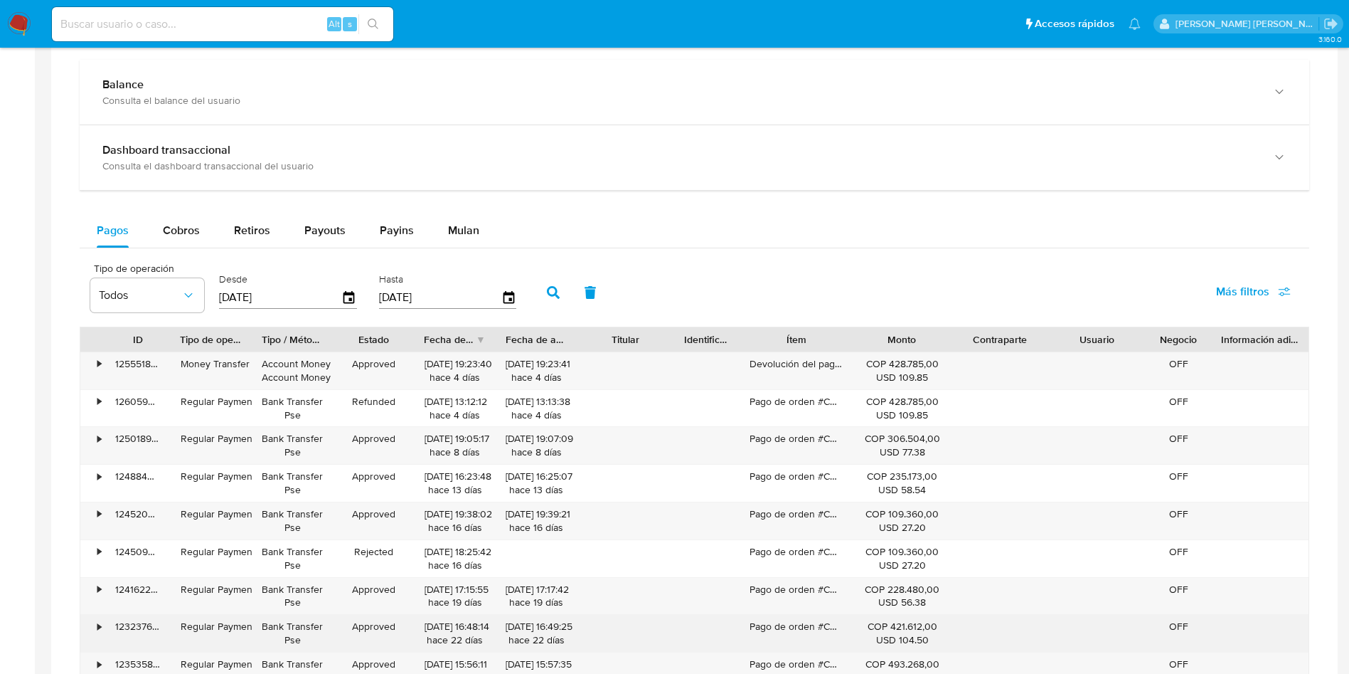
scroll to position [605, 0]
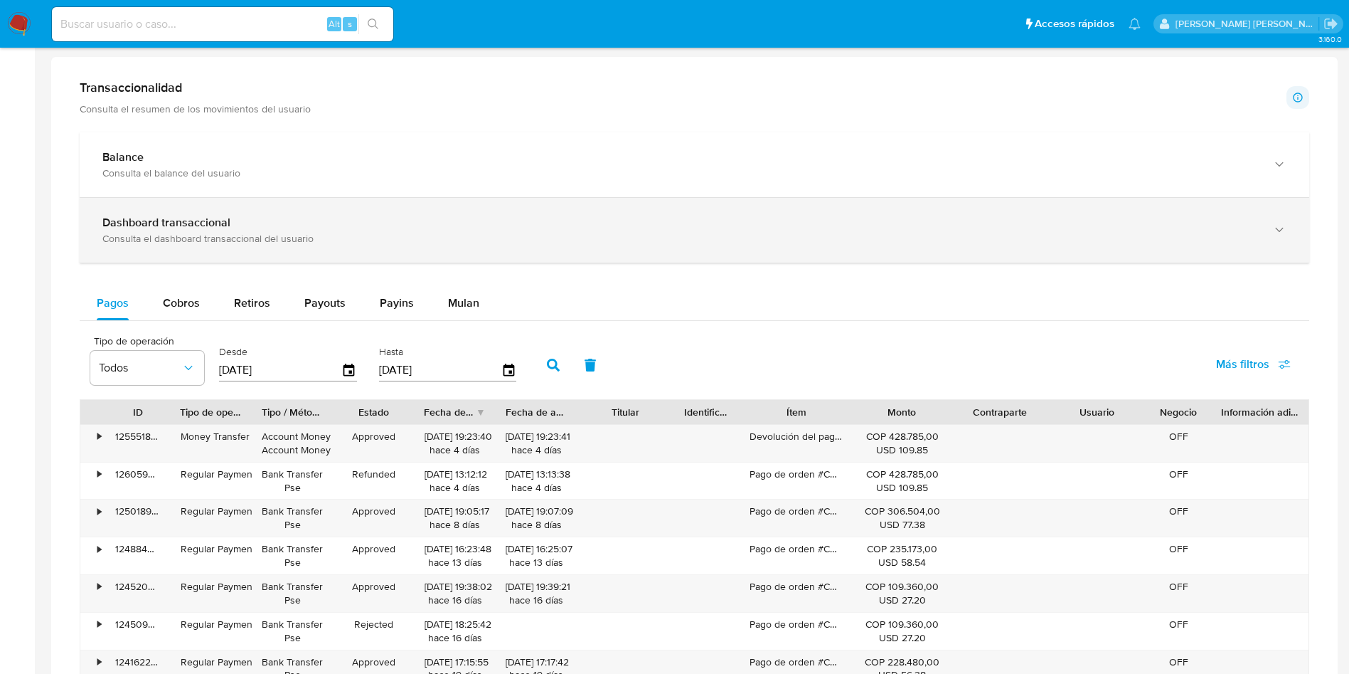
click at [543, 234] on div "Consulta el dashboard transaccional del usuario" at bounding box center [680, 238] width 1156 height 13
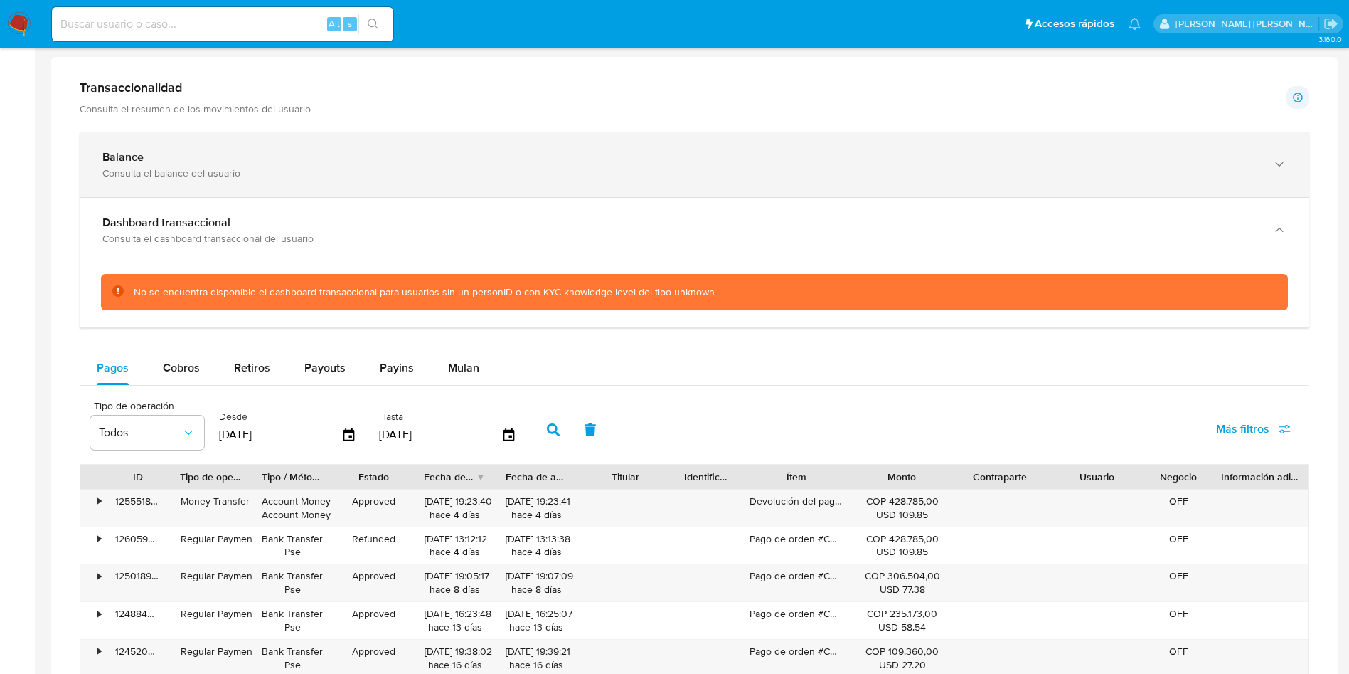
click at [497, 150] on div "Balance" at bounding box center [680, 157] width 1156 height 14
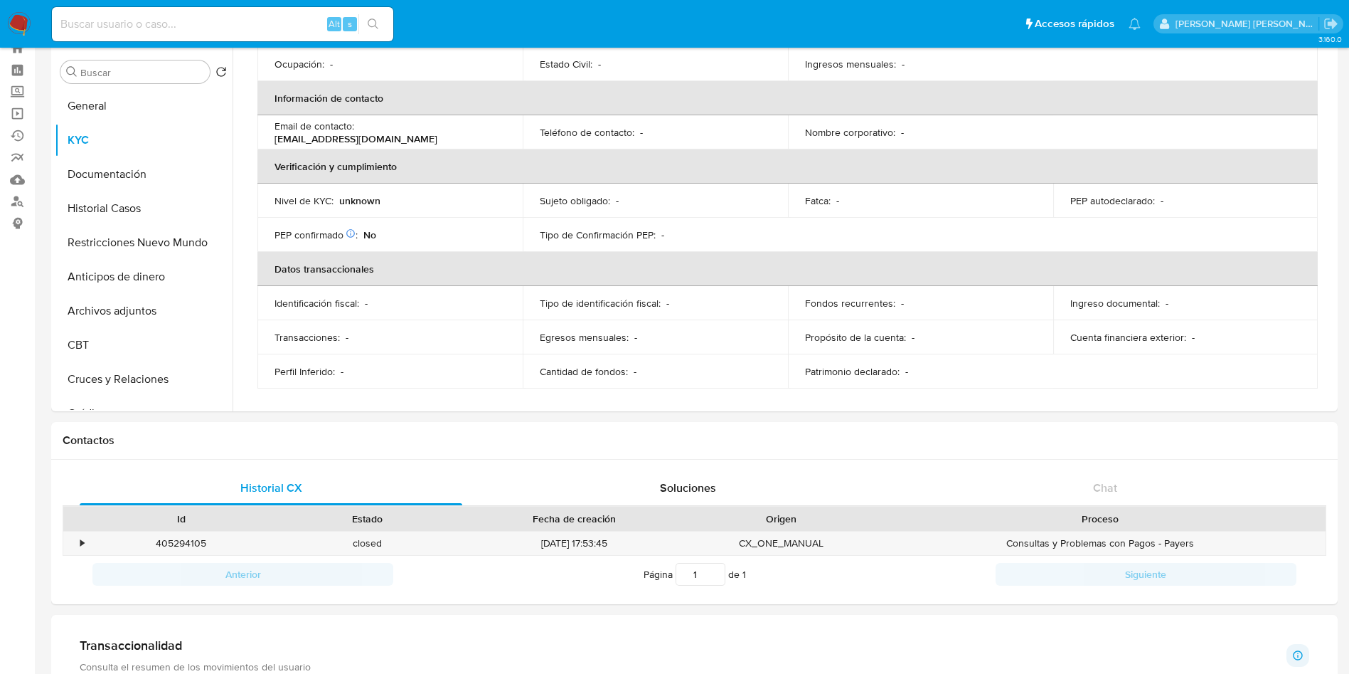
scroll to position [0, 0]
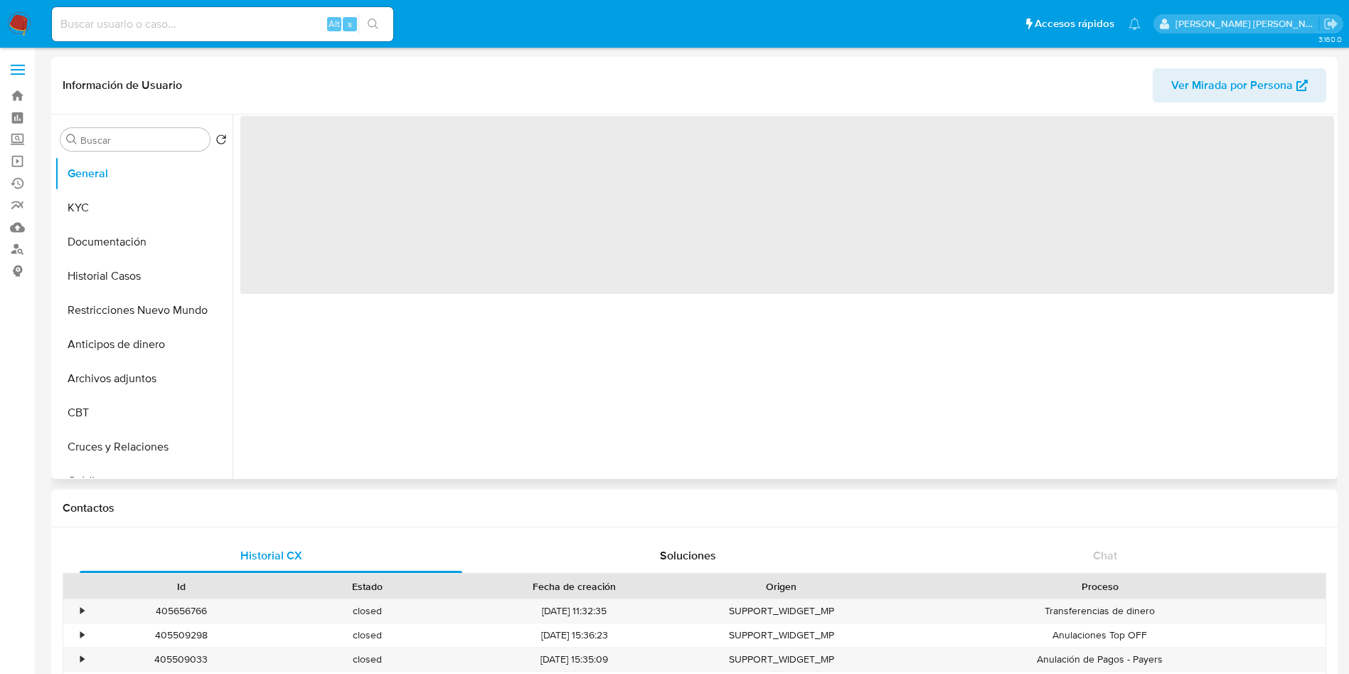
select select "10"
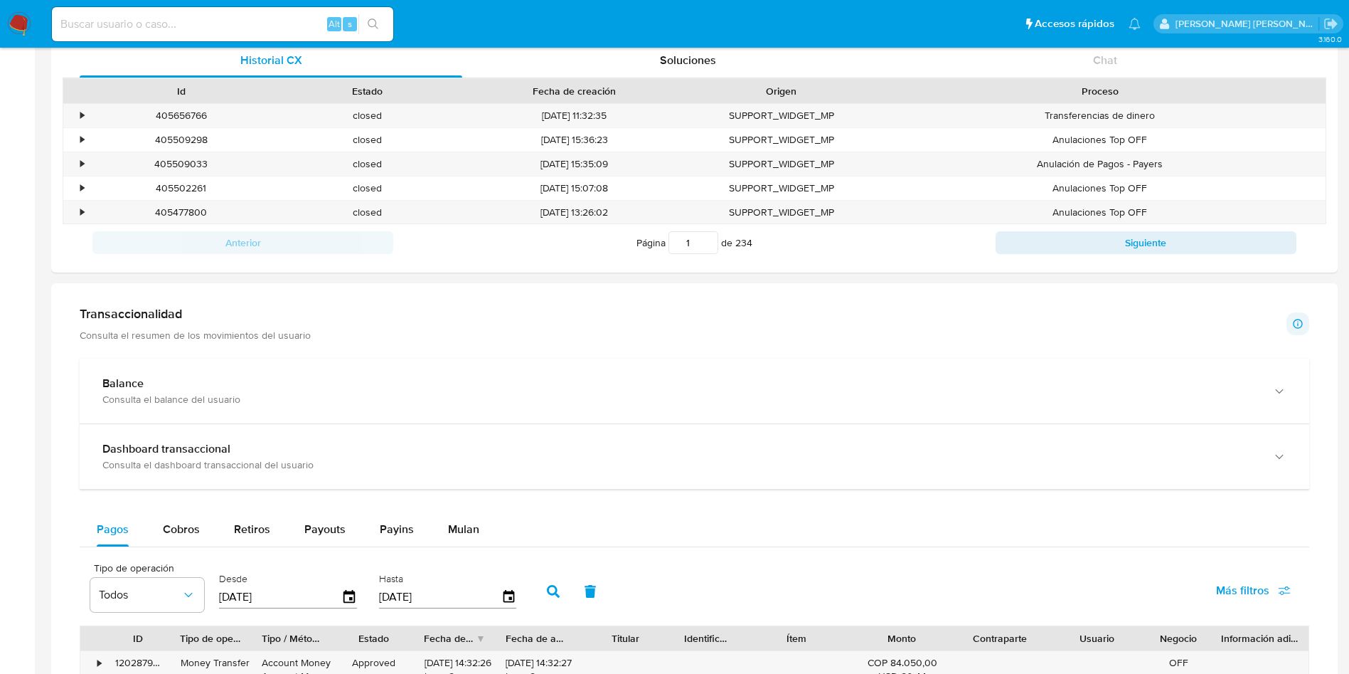
scroll to position [496, 0]
